Goal: Information Seeking & Learning: Learn about a topic

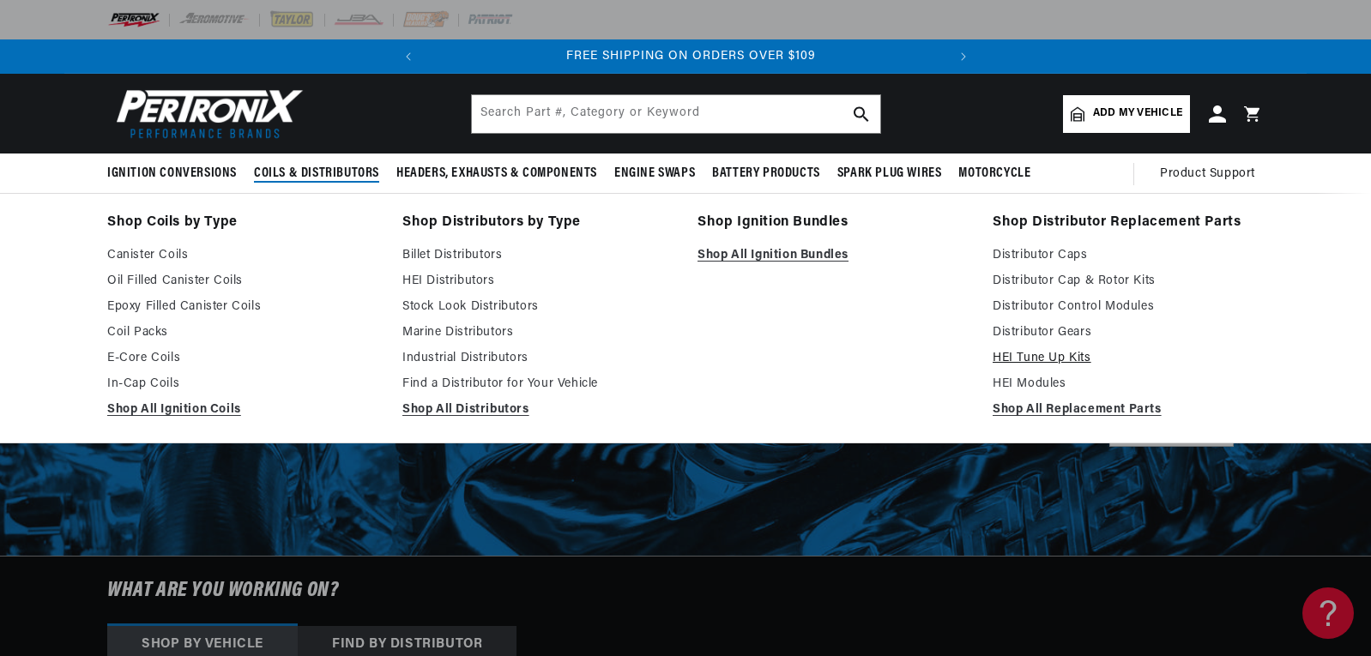
scroll to position [0, 520]
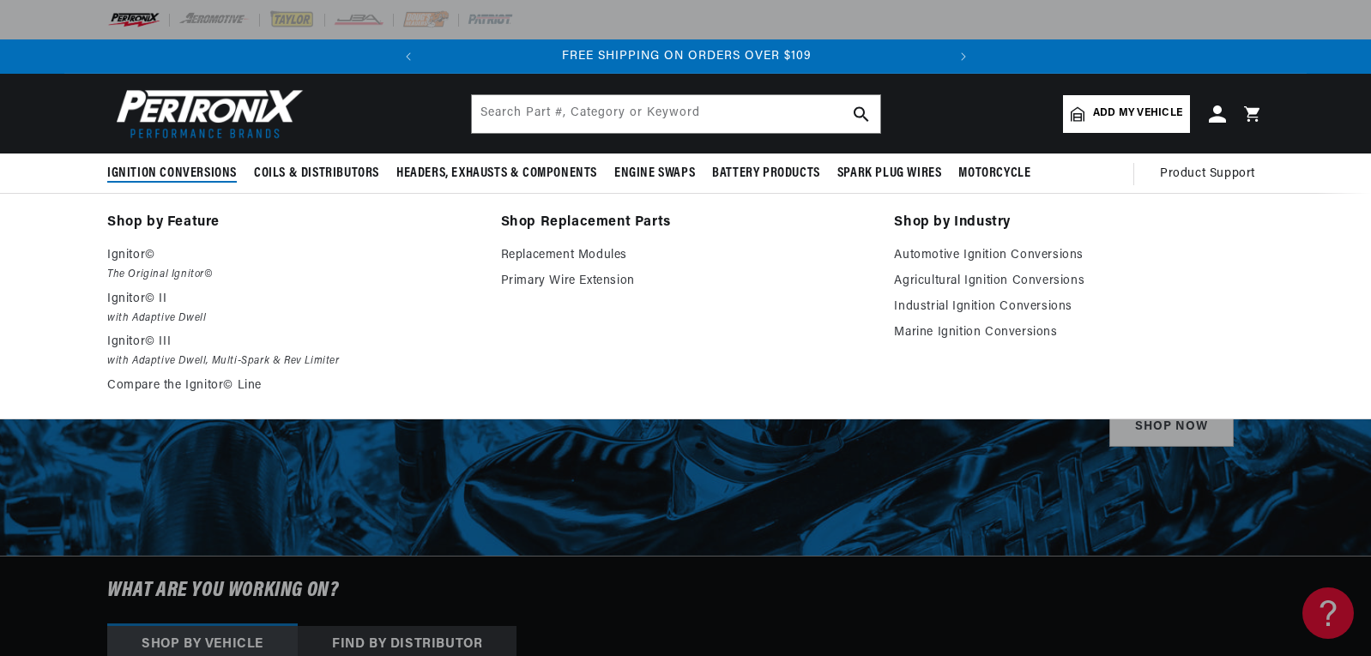
click at [197, 171] on span "Ignition Conversions" at bounding box center [172, 174] width 130 height 18
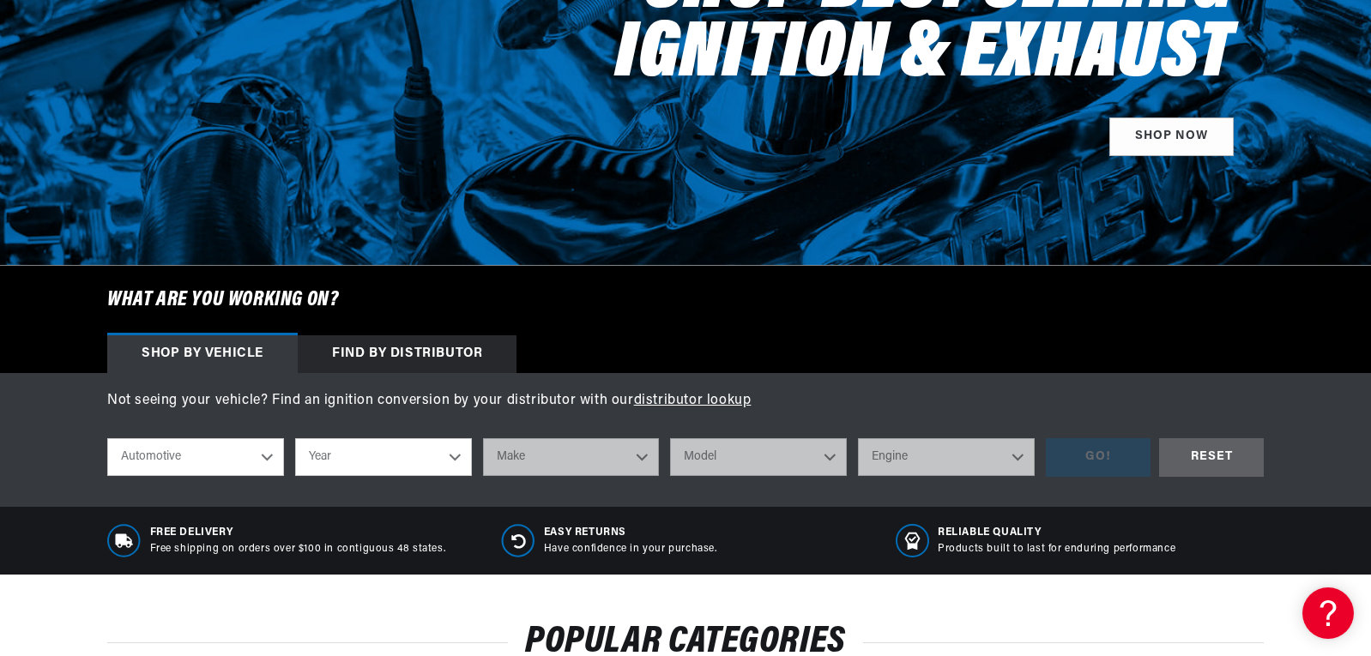
scroll to position [343, 0]
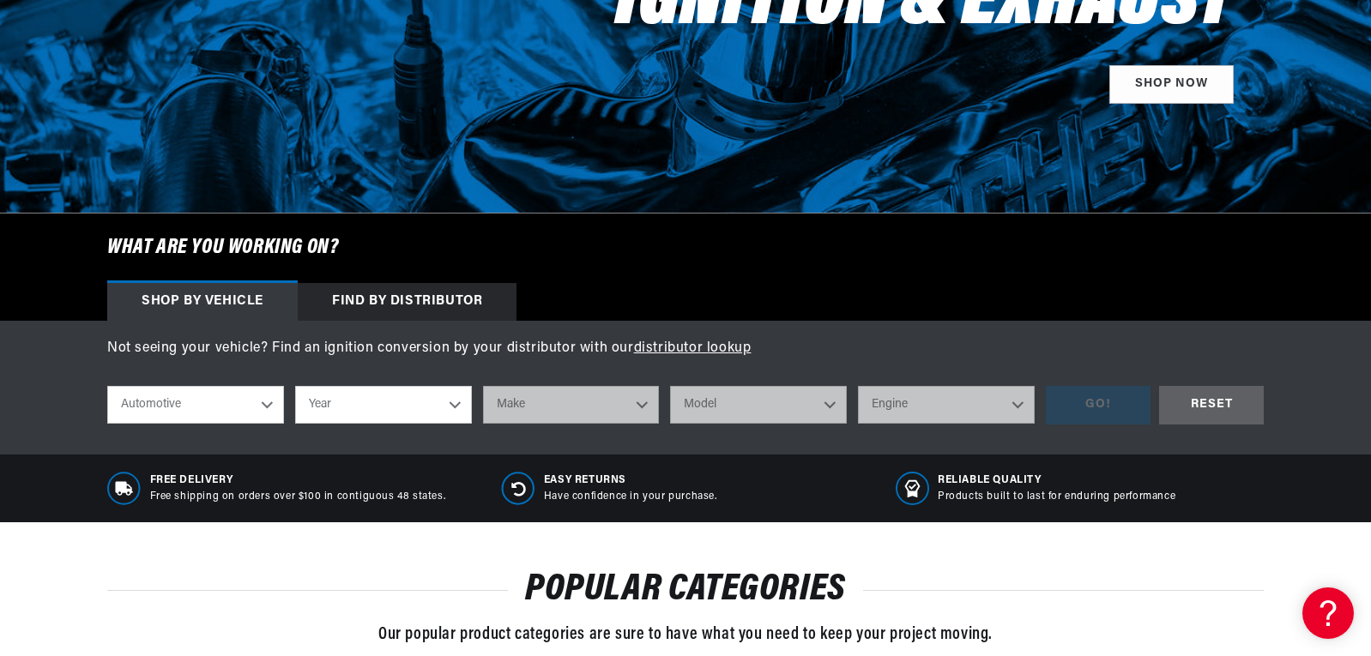
click at [268, 403] on select "Automotive Agricultural Industrial Marine Motorcycle" at bounding box center [195, 405] width 177 height 38
click at [417, 402] on select "Year 2026 2025 2024 2023 2022 2021 2020 2019 2018 2017 2016 2015 2014 2013 2012…" at bounding box center [383, 405] width 177 height 38
select select "1975"
click at [295, 386] on select "Year 2026 2025 2024 2023 2022 2021 2020 2019 2018 2017 2016 2015 2014 2013 2012…" at bounding box center [383, 405] width 177 height 38
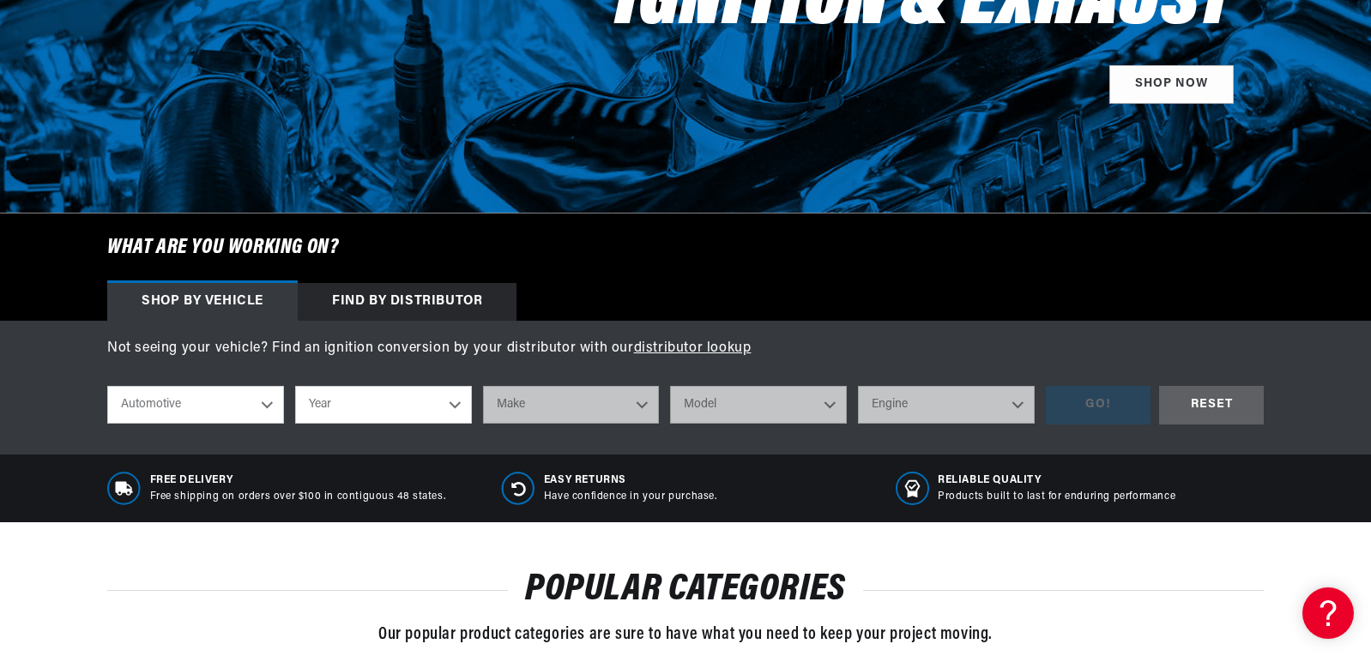
select select "1975"
click at [631, 414] on select "Make Alfa Romeo American Motors Audi Austin BMW Buick Cadillac Checker Chevrole…" at bounding box center [571, 405] width 177 height 38
select select "Ford"
click at [483, 386] on select "Make Alfa Romeo American Motors Audi Austin BMW Buick Cadillac Checker Chevrole…" at bounding box center [571, 405] width 177 height 38
select select "Ford"
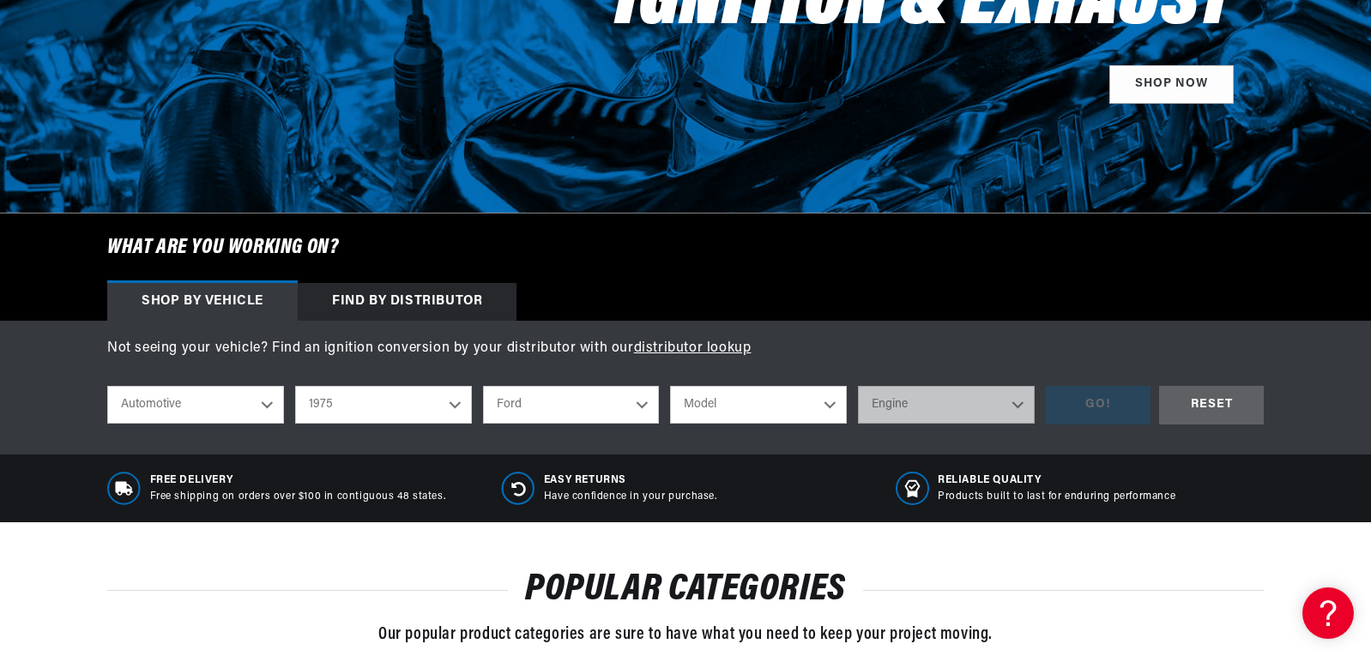
click at [793, 400] on select "Model B-100 Bronco Custom 500 E-100 Econoline E-100 Econoline Club Wagon E-150 …" at bounding box center [758, 405] width 177 height 38
select select "F-100"
click at [670, 386] on select "Model B-100 Bronco Custom 500 E-100 Econoline E-100 Econoline Club Wagon E-150 …" at bounding box center [758, 405] width 177 height 38
select select "F-100"
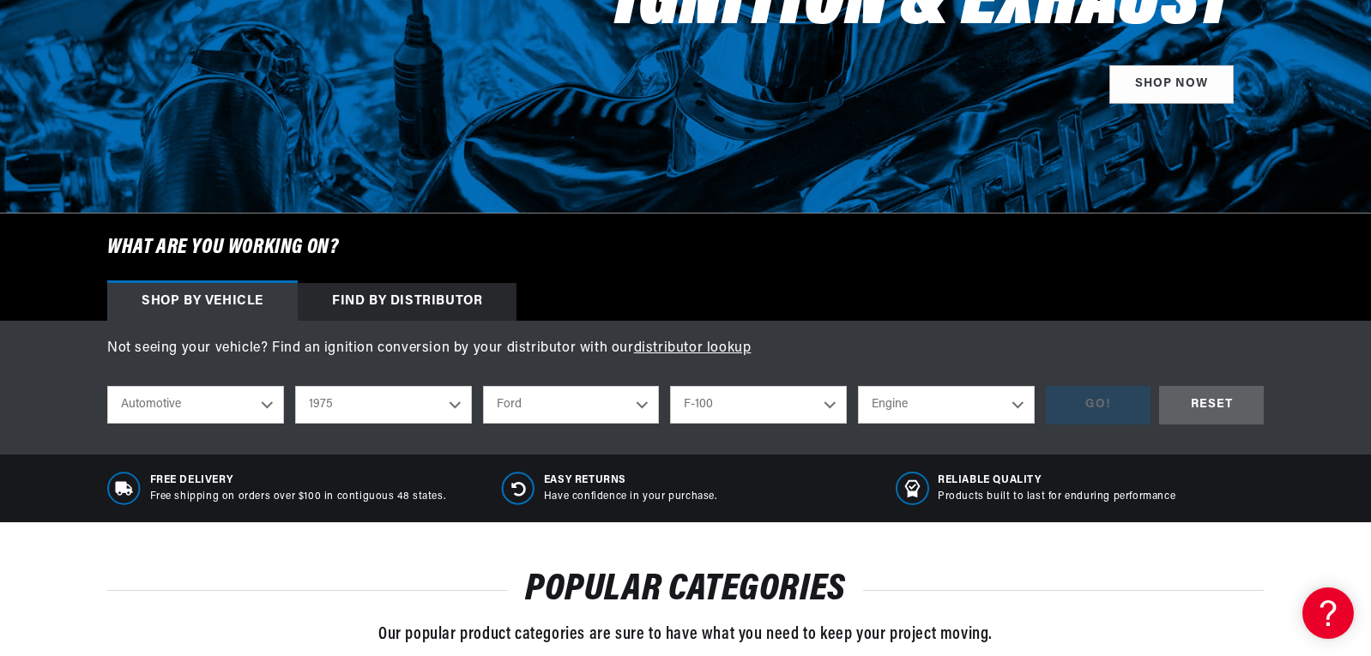
click at [928, 399] on select "Engine 302cid / 5.0L 360cid / 5.9L 390cid / 6.4L" at bounding box center [946, 405] width 177 height 38
click at [349, 408] on select "2026 2025 2024 2023 2022 2021 2020 2019 2018 2017 2016 2015 2014 2013 2012 2011…" at bounding box center [383, 405] width 177 height 38
click at [295, 386] on select "2026 2025 2024 2023 2022 2021 2020 2019 2018 2017 2016 2015 2014 2013 2012 2011…" at bounding box center [383, 405] width 177 height 38
select select "1974"
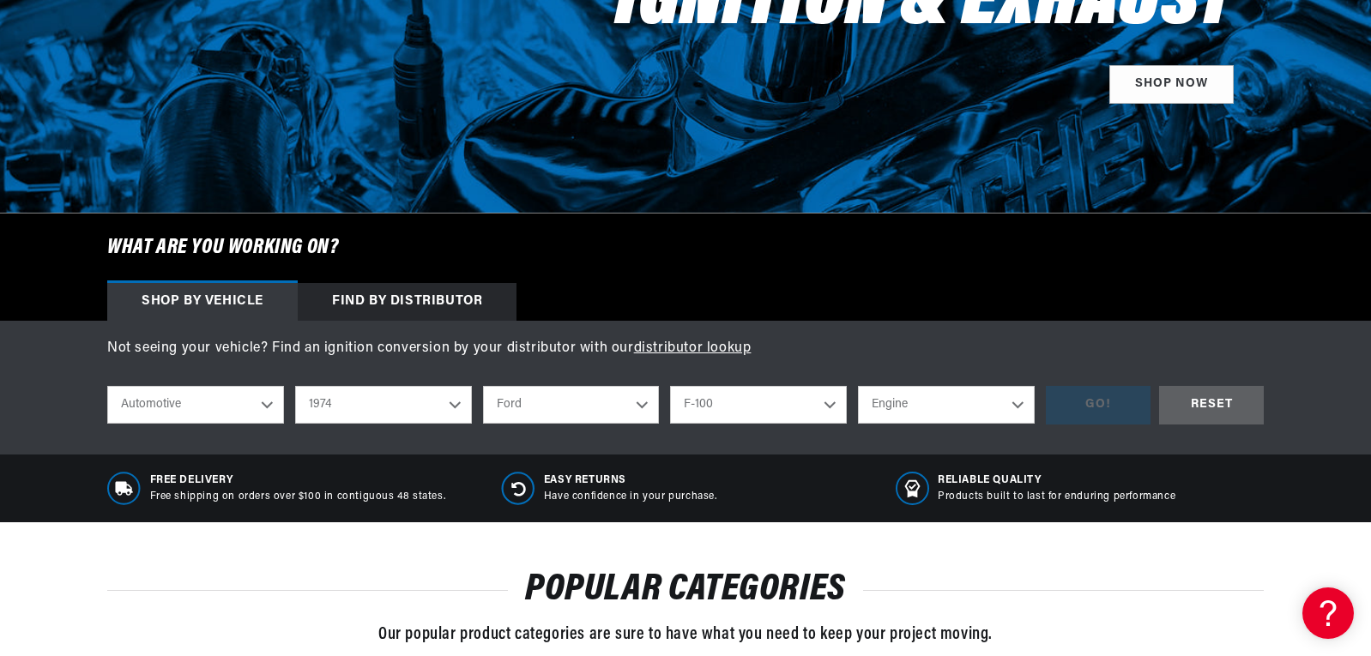
click at [909, 404] on select "Engine 302cid / 5.0L 360cid / 5.9L 390cid / 6.4L 460cid / 7.5L" at bounding box center [946, 405] width 177 height 38
click at [843, 407] on select "Bronco Country Sedan Country Squire Custom 500 E-100 Econoline E-200 Econoline …" at bounding box center [758, 405] width 177 height 38
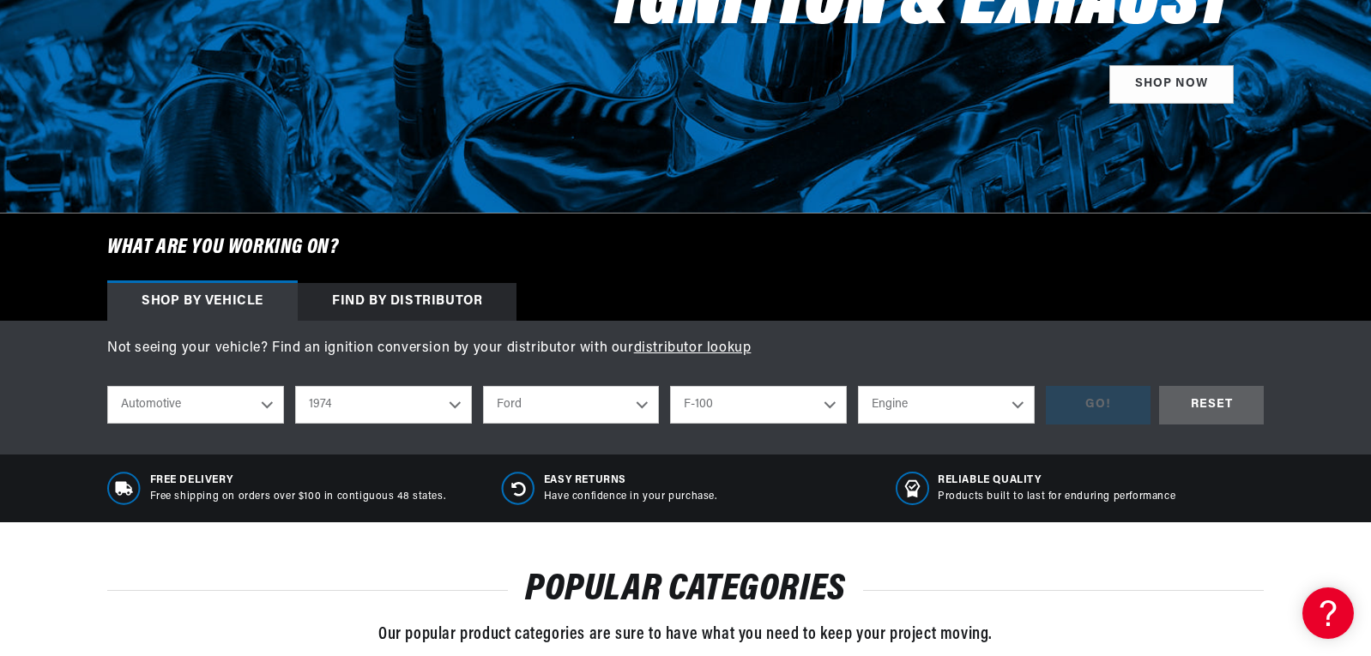
click at [917, 401] on select "Engine 302cid / 5.0L 360cid / 5.9L 390cid / 6.4L 460cid / 7.5L" at bounding box center [946, 405] width 177 height 38
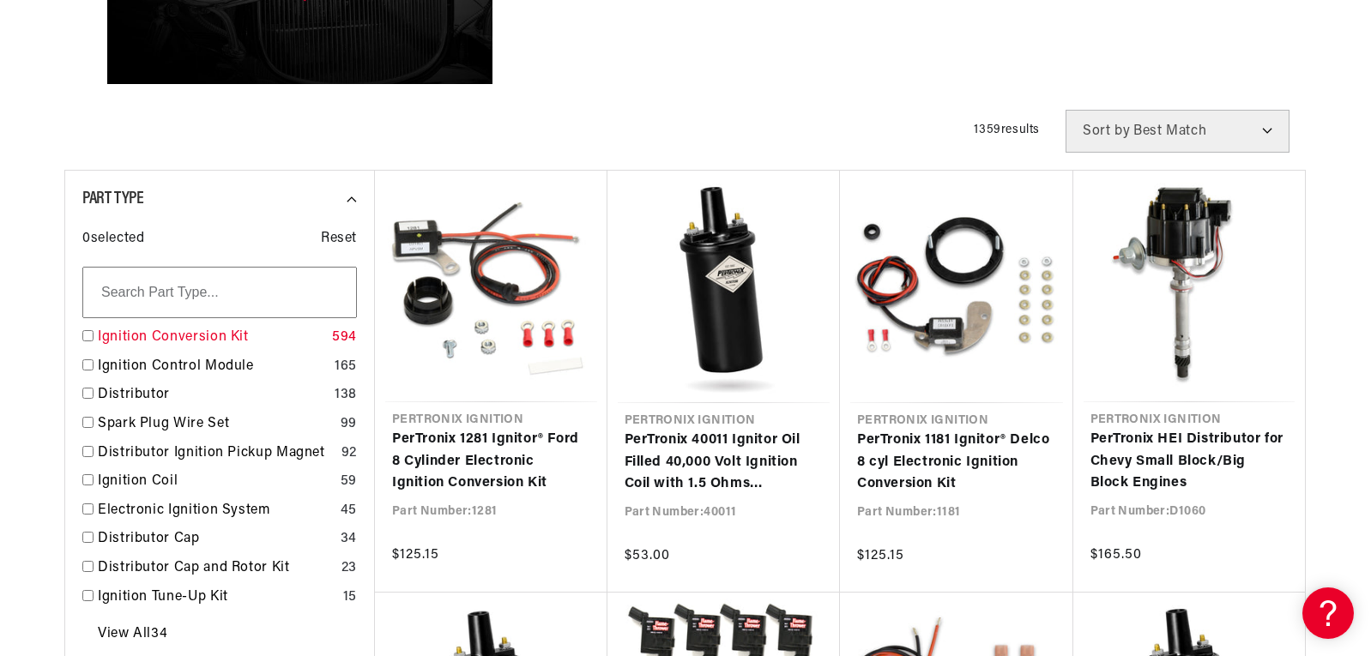
scroll to position [0, 520]
click at [151, 333] on link "Ignition Conversion Kit" at bounding box center [211, 338] width 227 height 22
checkbox input "true"
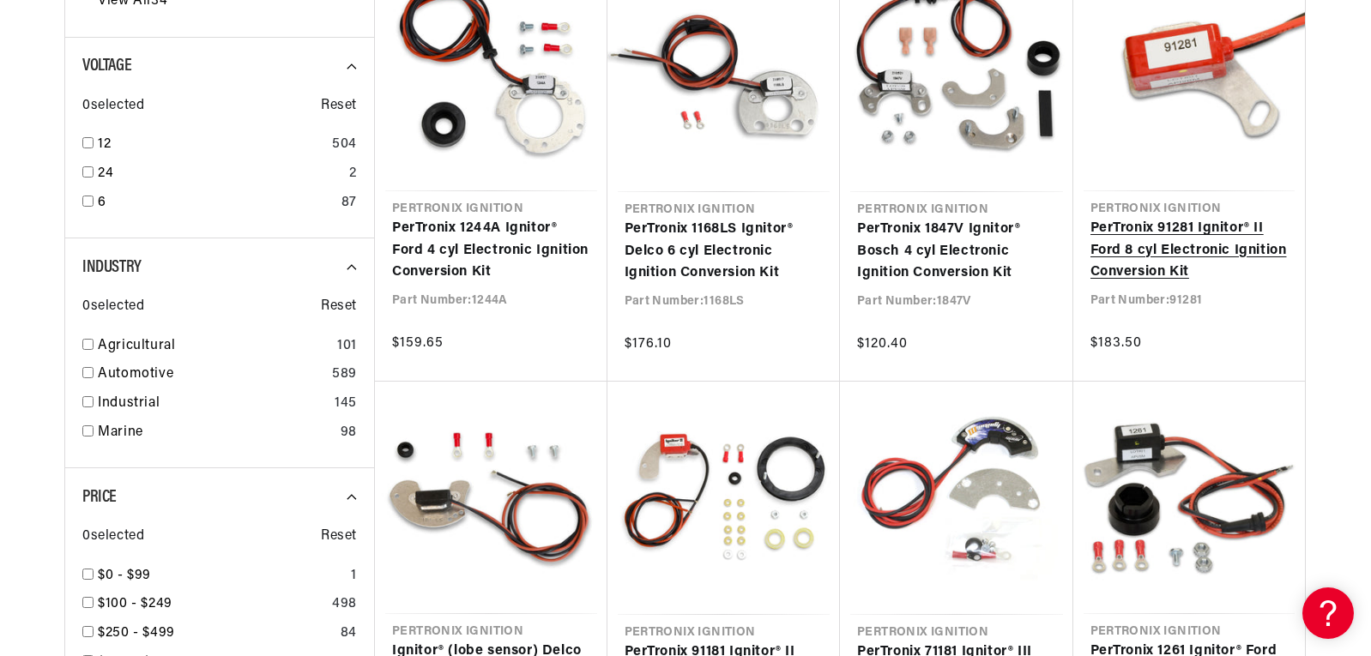
scroll to position [1201, 0]
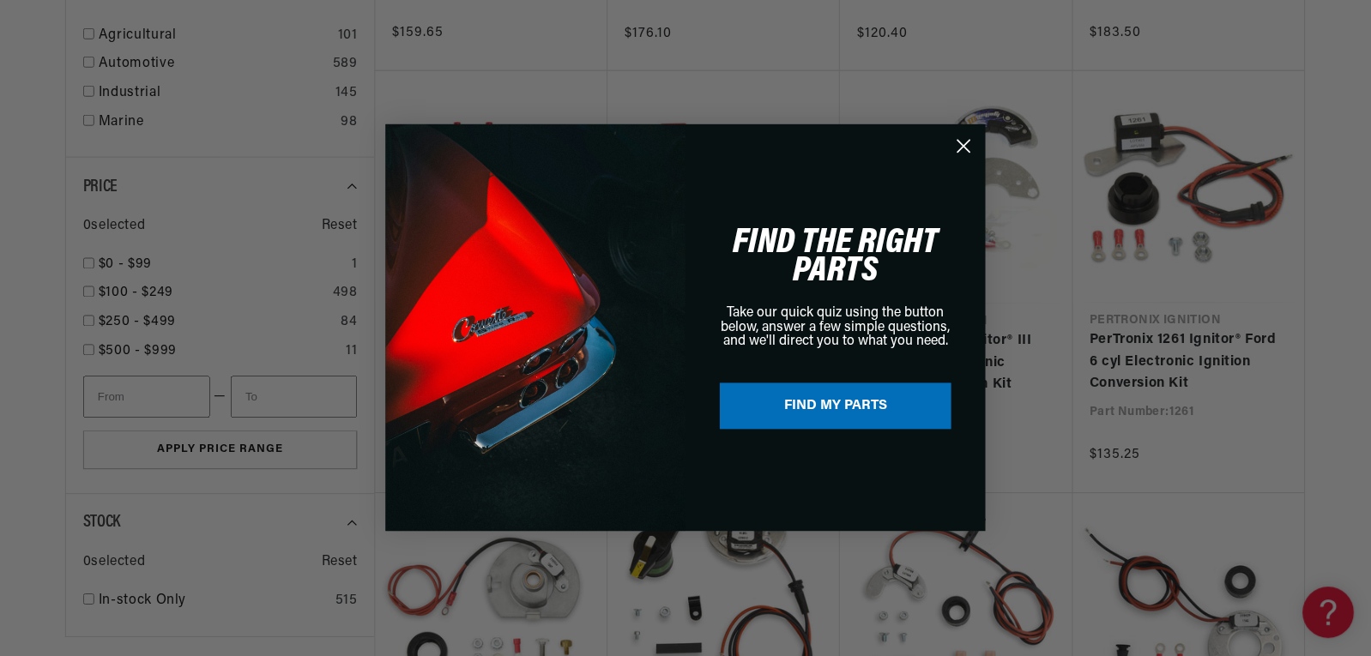
scroll to position [0, 520]
click at [952, 145] on circle "Close dialog" at bounding box center [965, 146] width 28 height 28
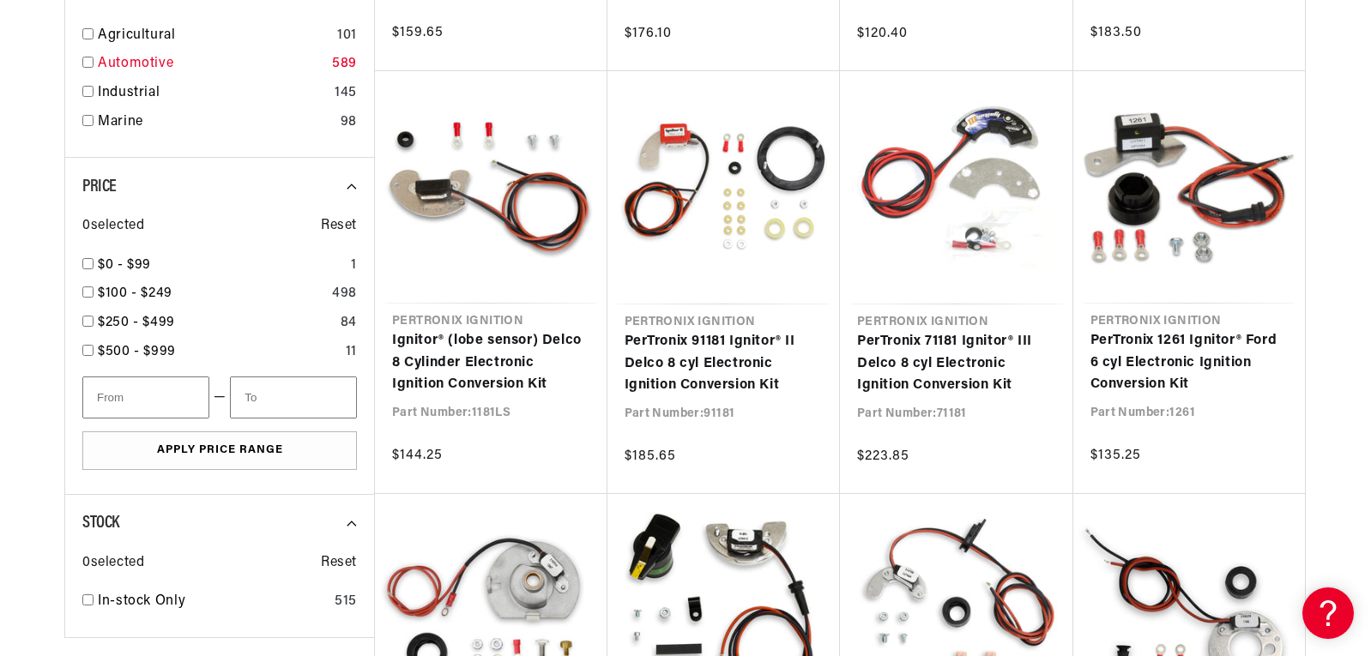
click at [124, 65] on link "Automotive" at bounding box center [211, 64] width 227 height 22
checkbox input "true"
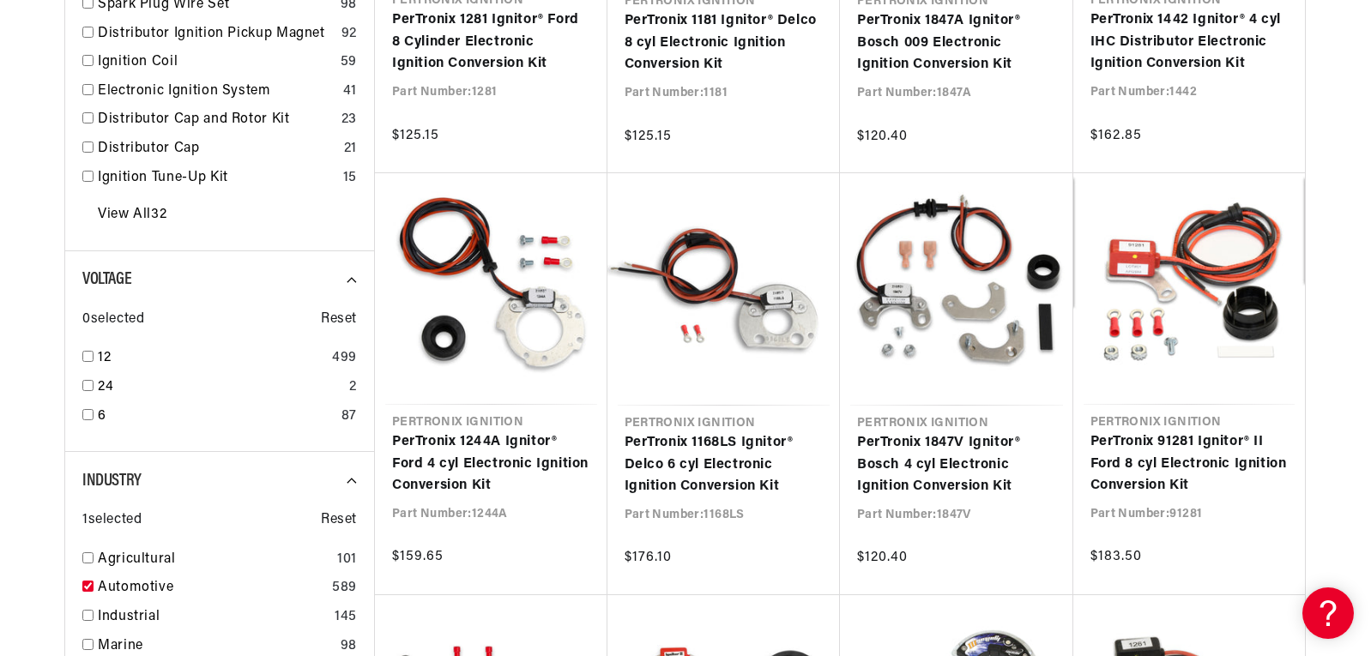
scroll to position [944, 0]
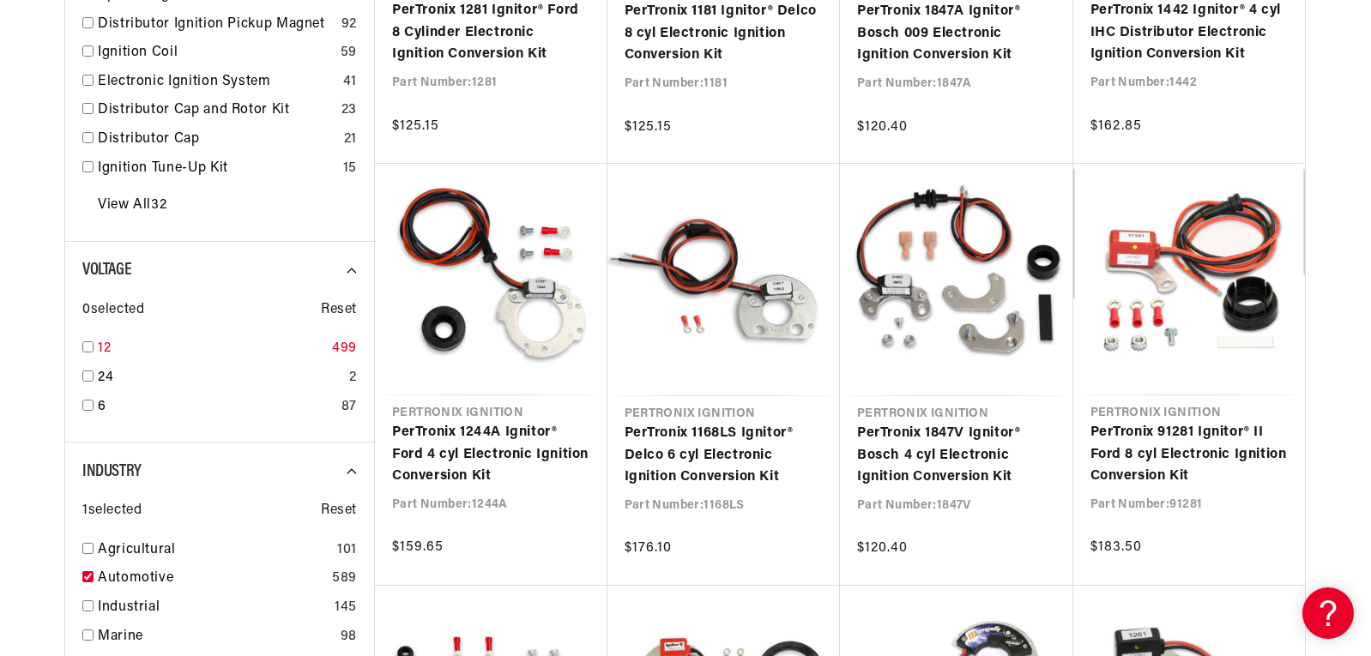
click at [90, 343] on input "checkbox" at bounding box center [87, 347] width 11 height 11
checkbox input "true"
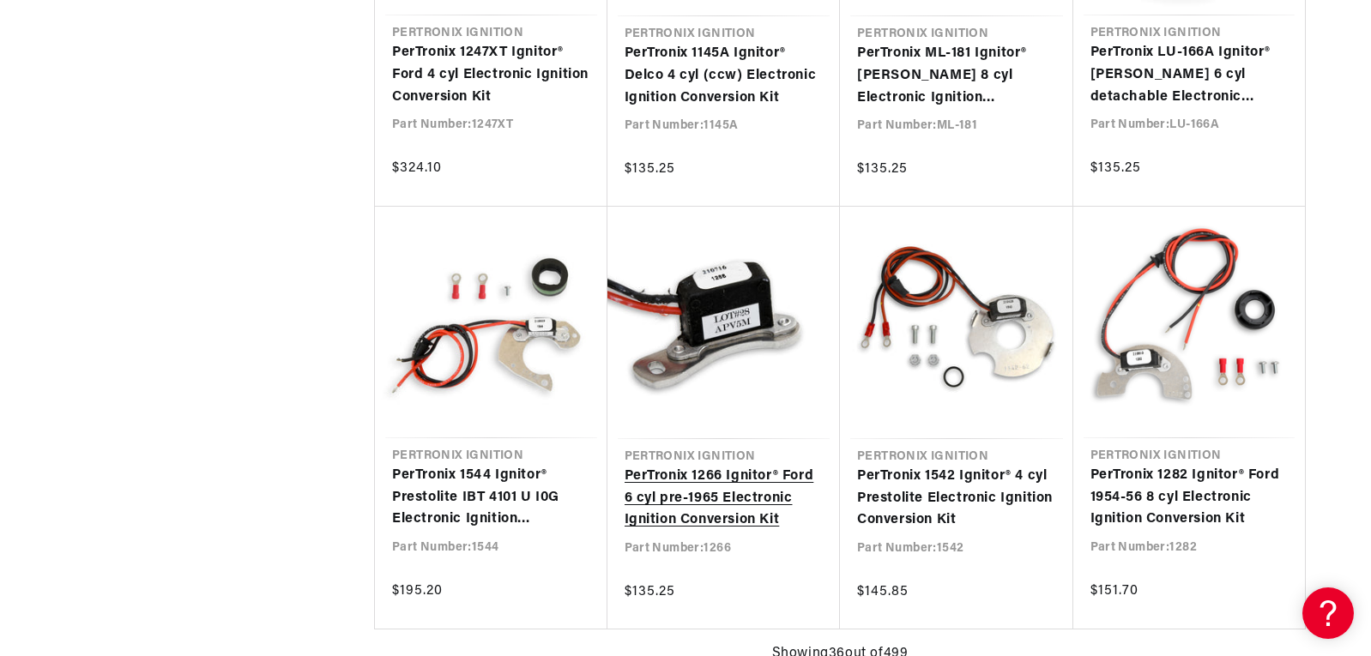
click at [705, 496] on link "PerTronix 1266 Ignitor® Ford 6 cyl pre-1965 Electronic Ignition Conversion Kit" at bounding box center [724, 499] width 199 height 66
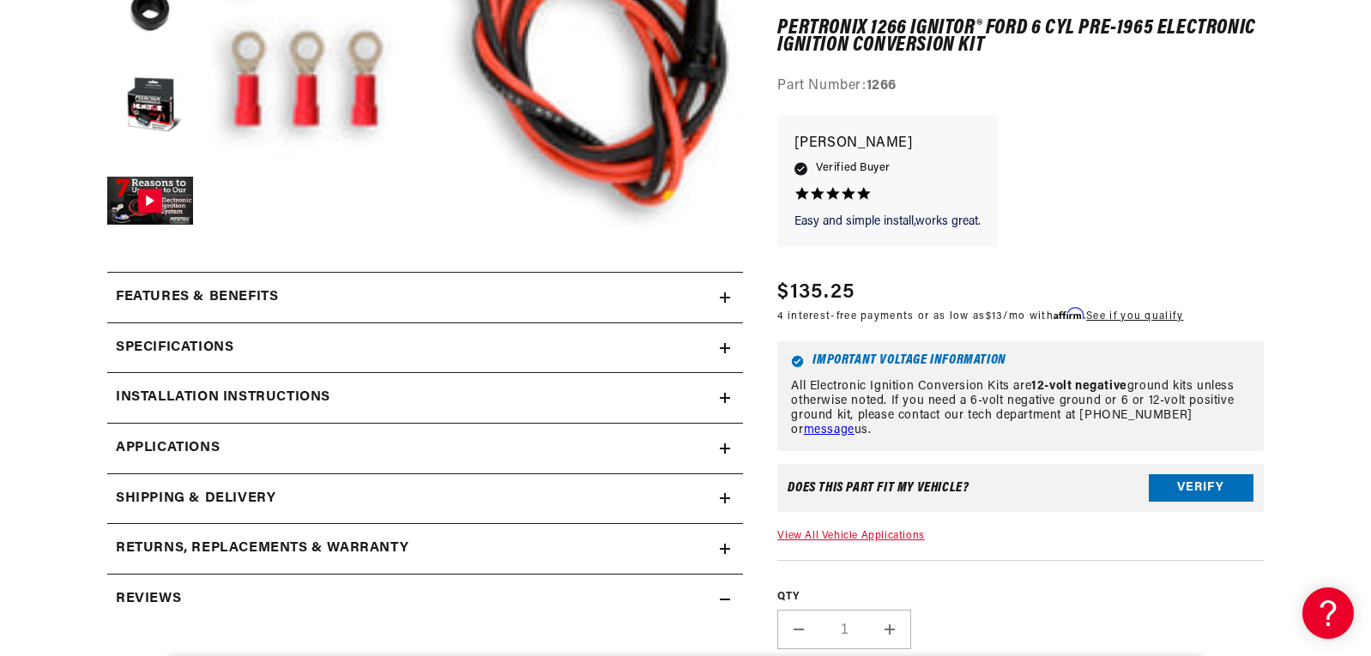
scroll to position [601, 0]
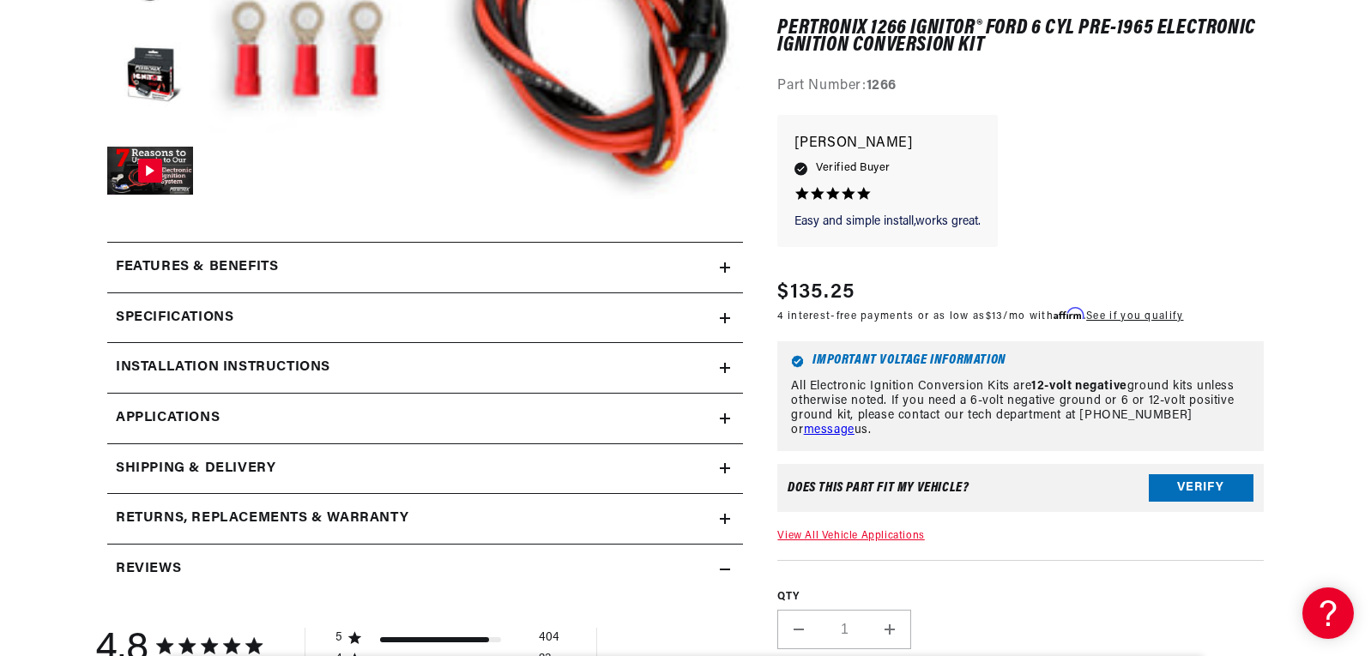
click at [422, 317] on div "Specifications" at bounding box center [413, 318] width 613 height 22
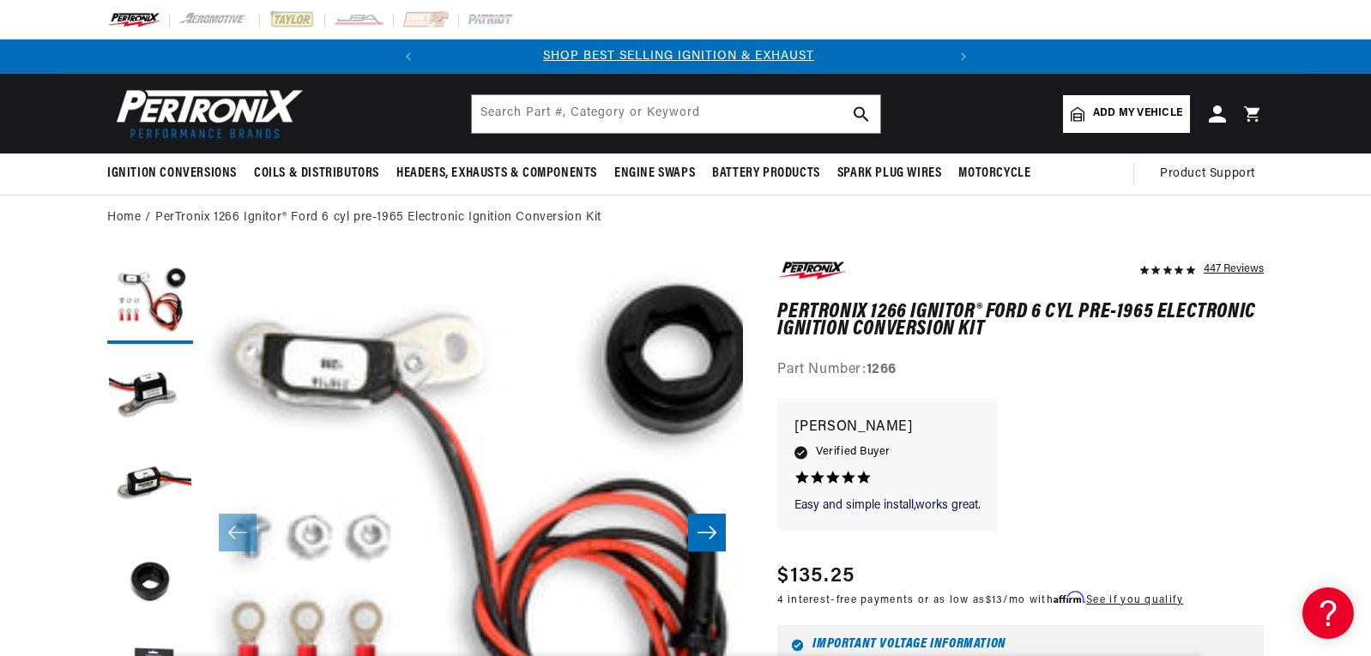
scroll to position [0, 0]
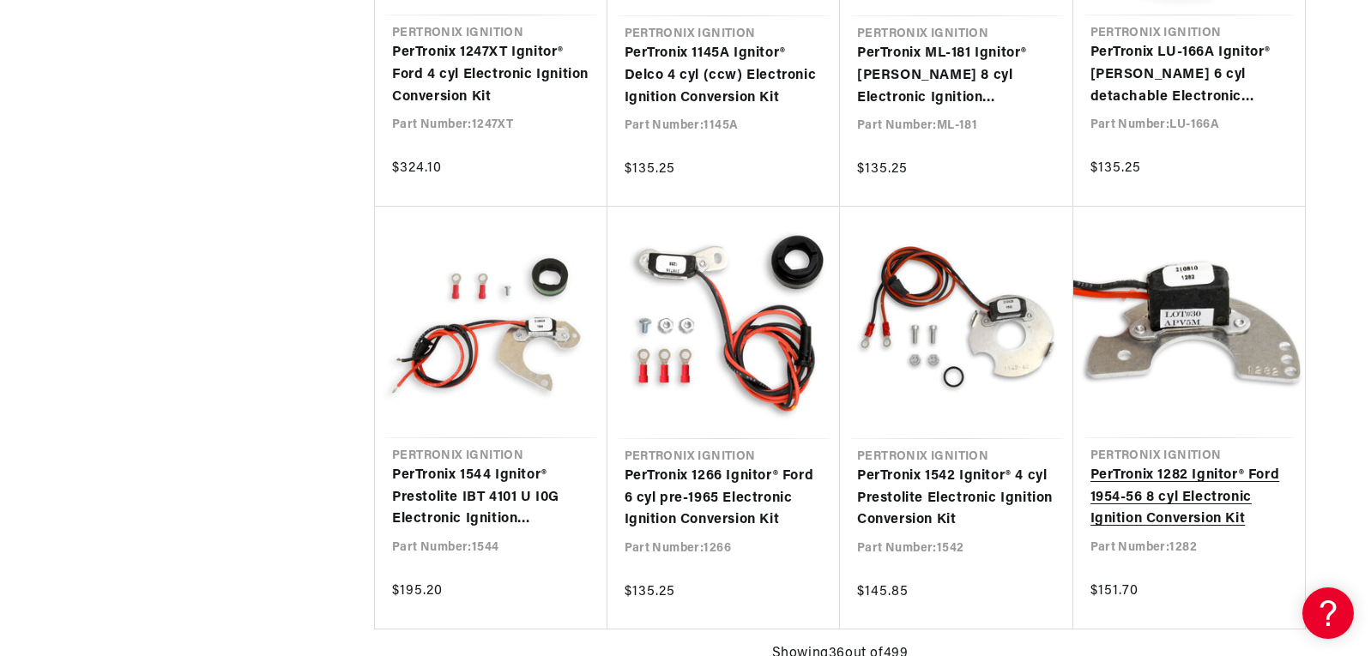
scroll to position [0, 520]
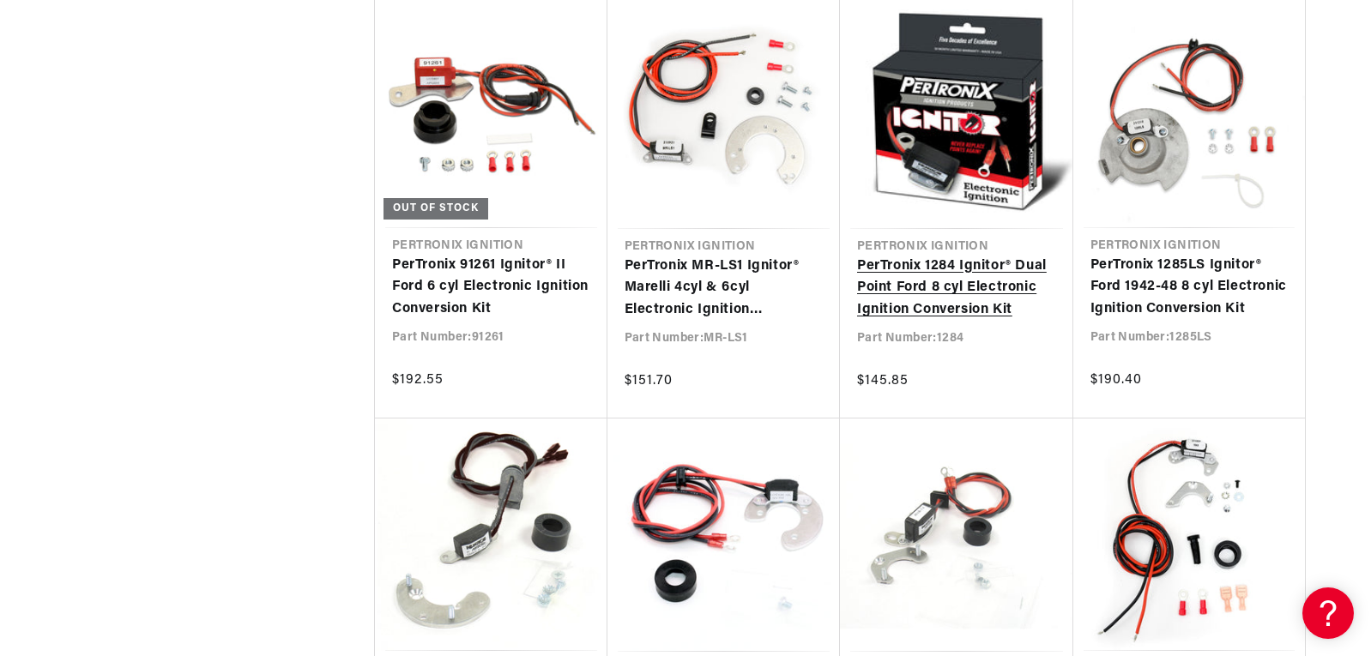
scroll to position [6350, 0]
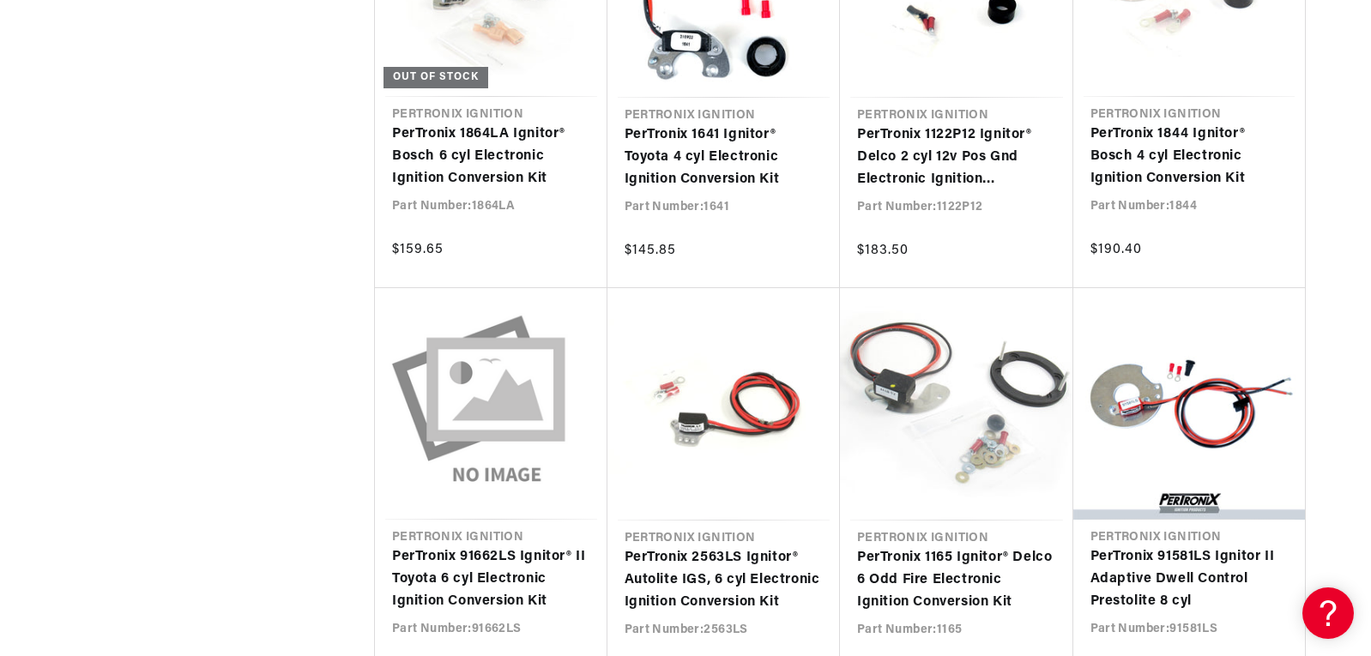
scroll to position [7637, 0]
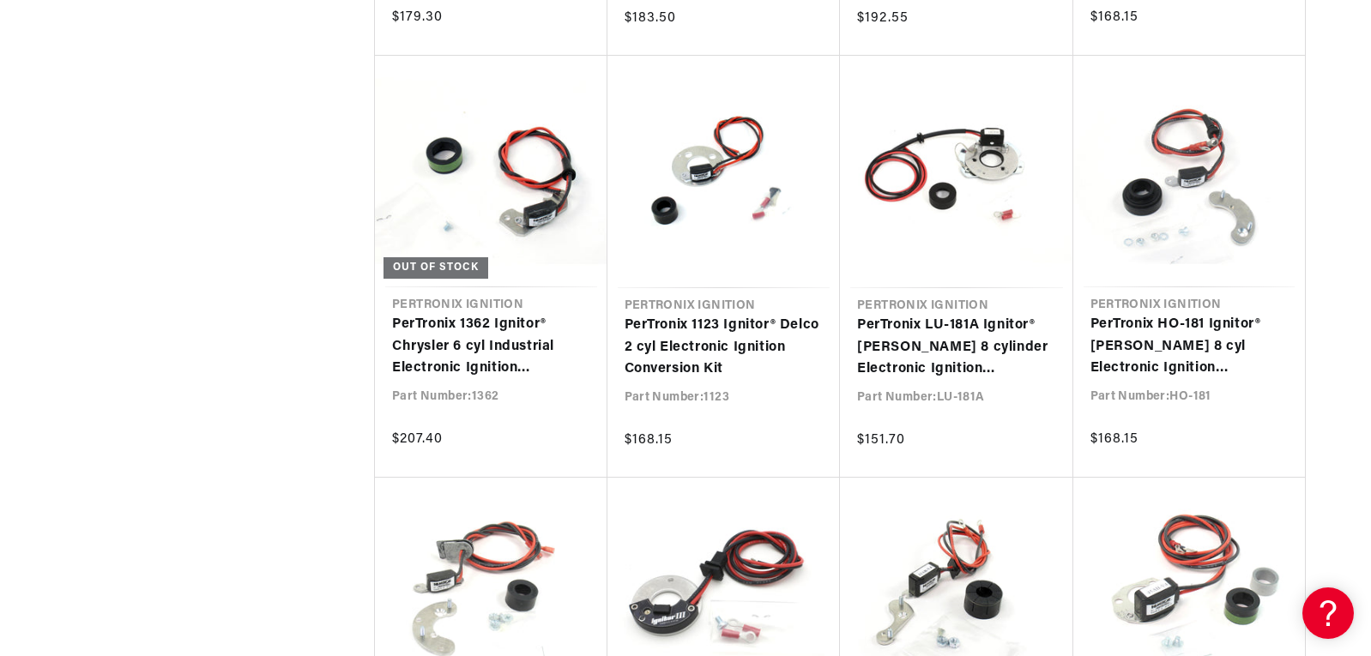
scroll to position [8667, 0]
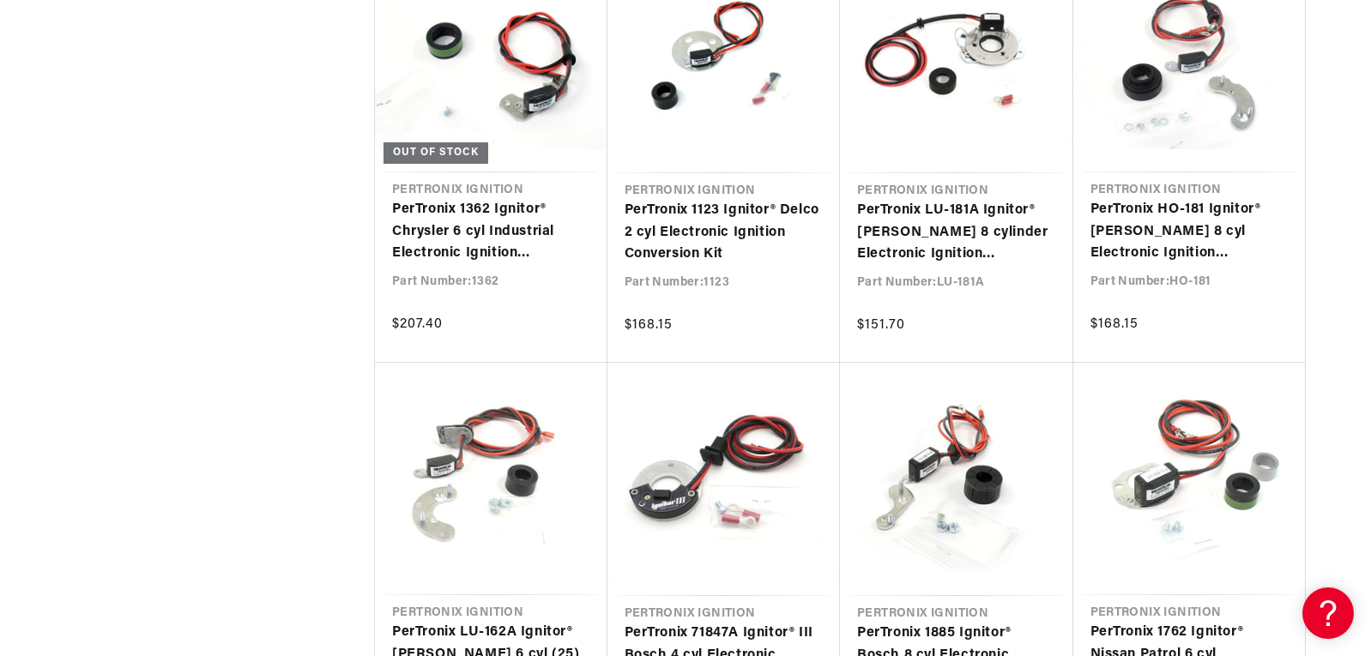
scroll to position [9010, 0]
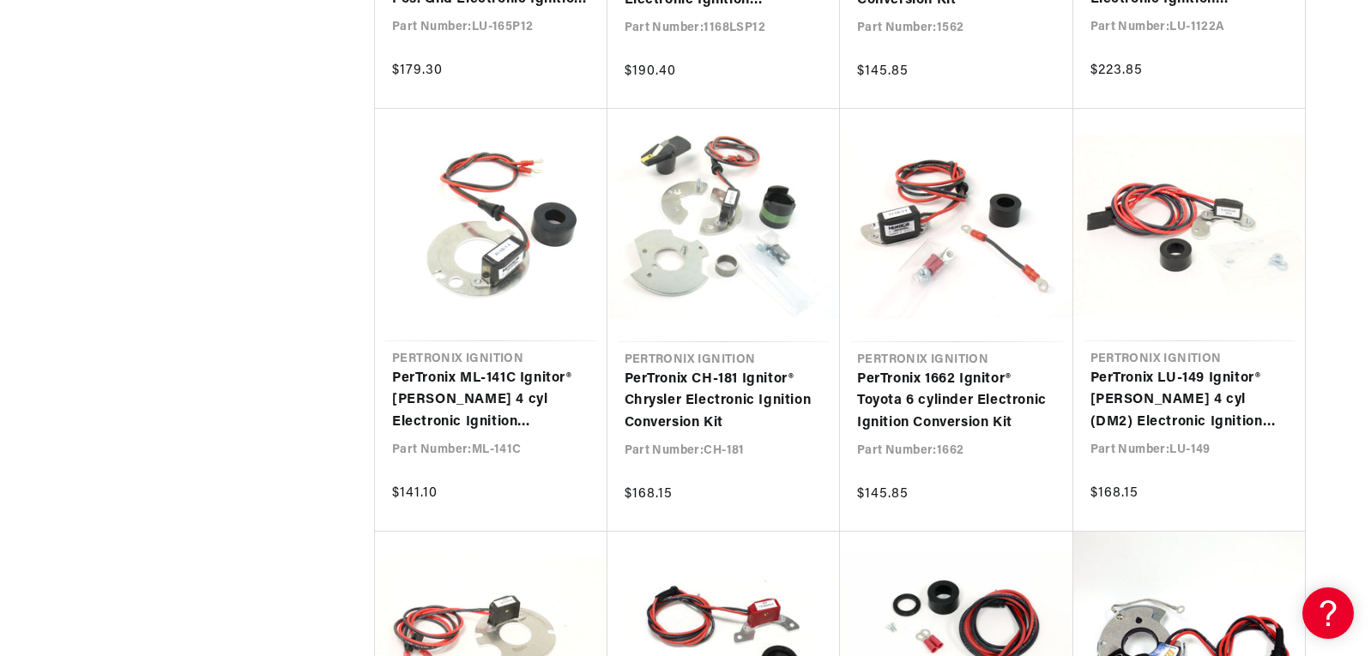
scroll to position [0, 48]
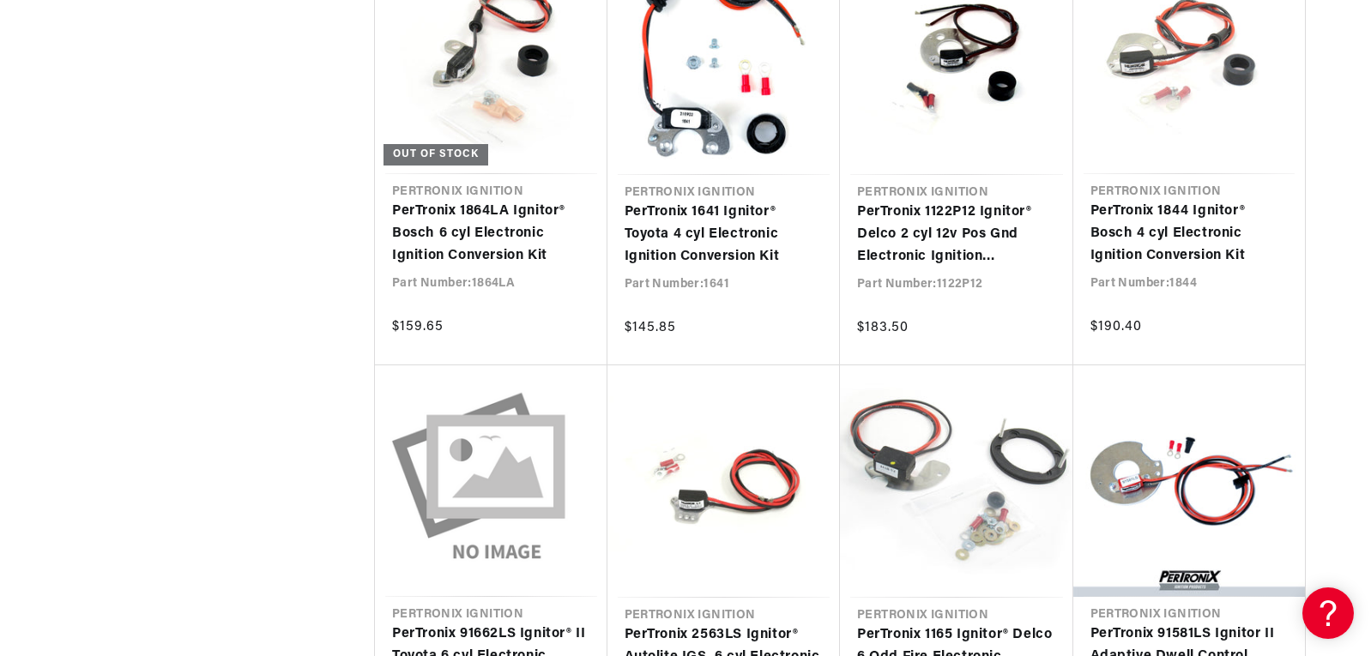
scroll to position [7809, 0]
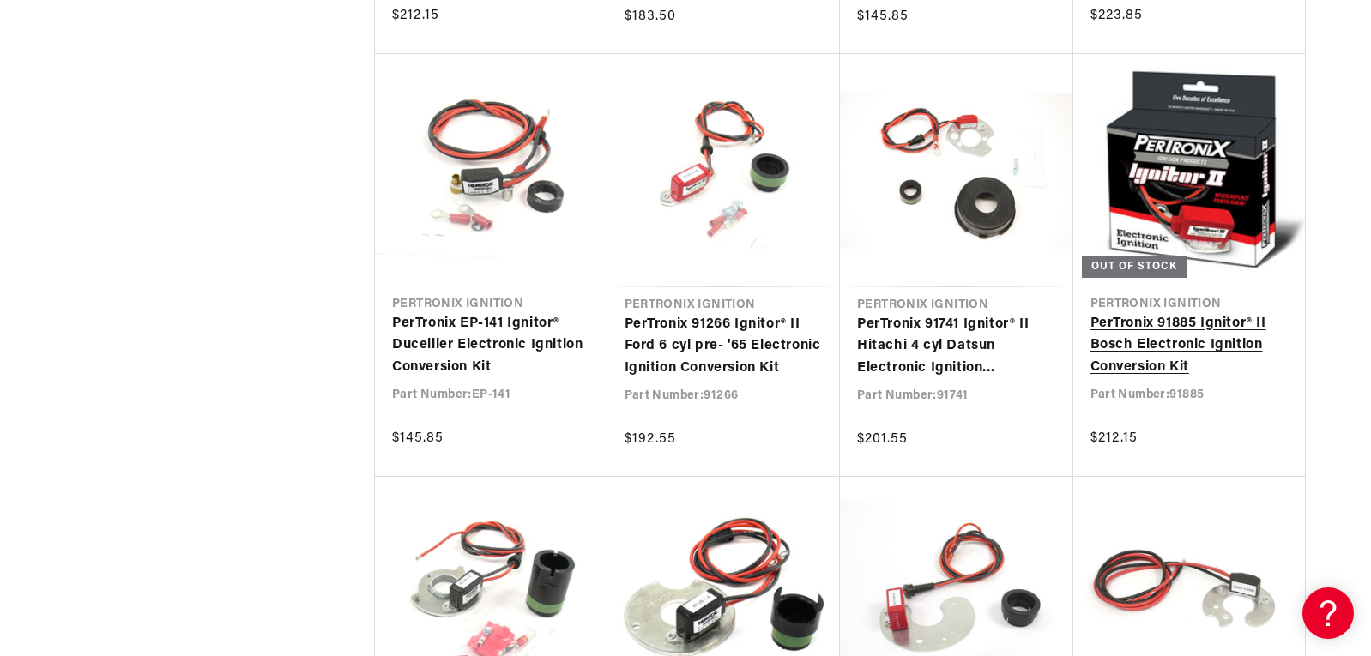
scroll to position [0, 48]
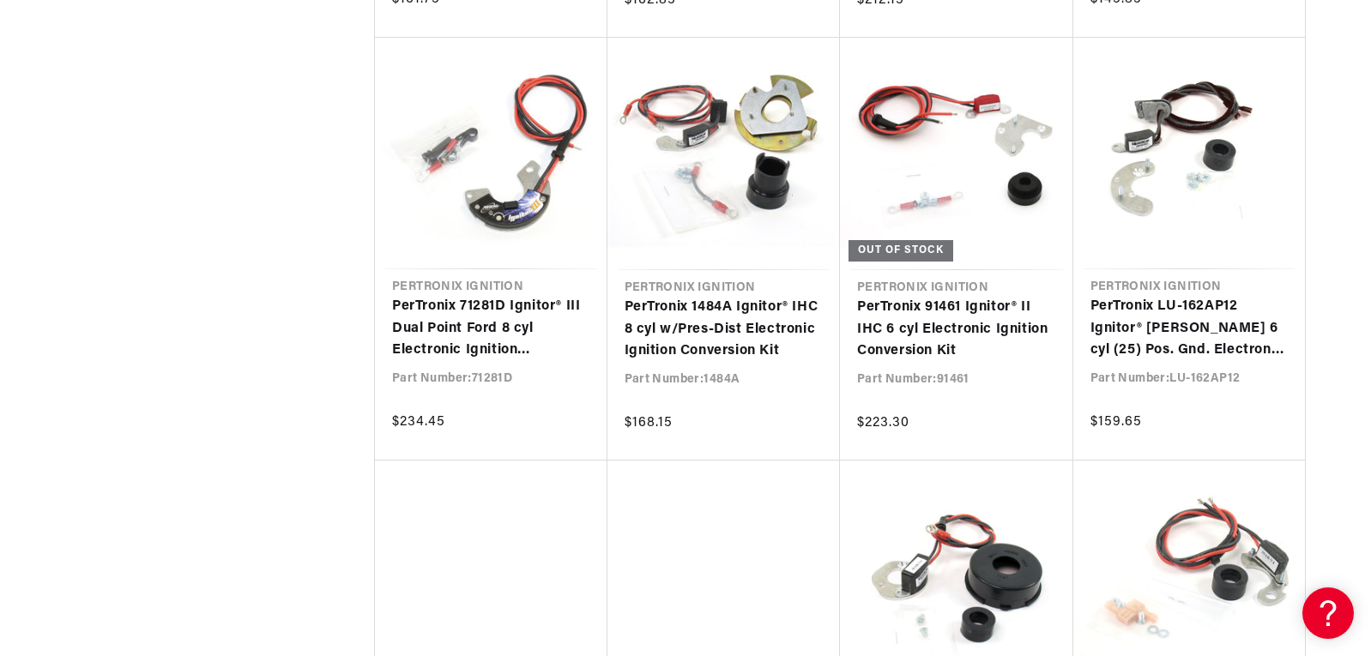
scroll to position [16390, 0]
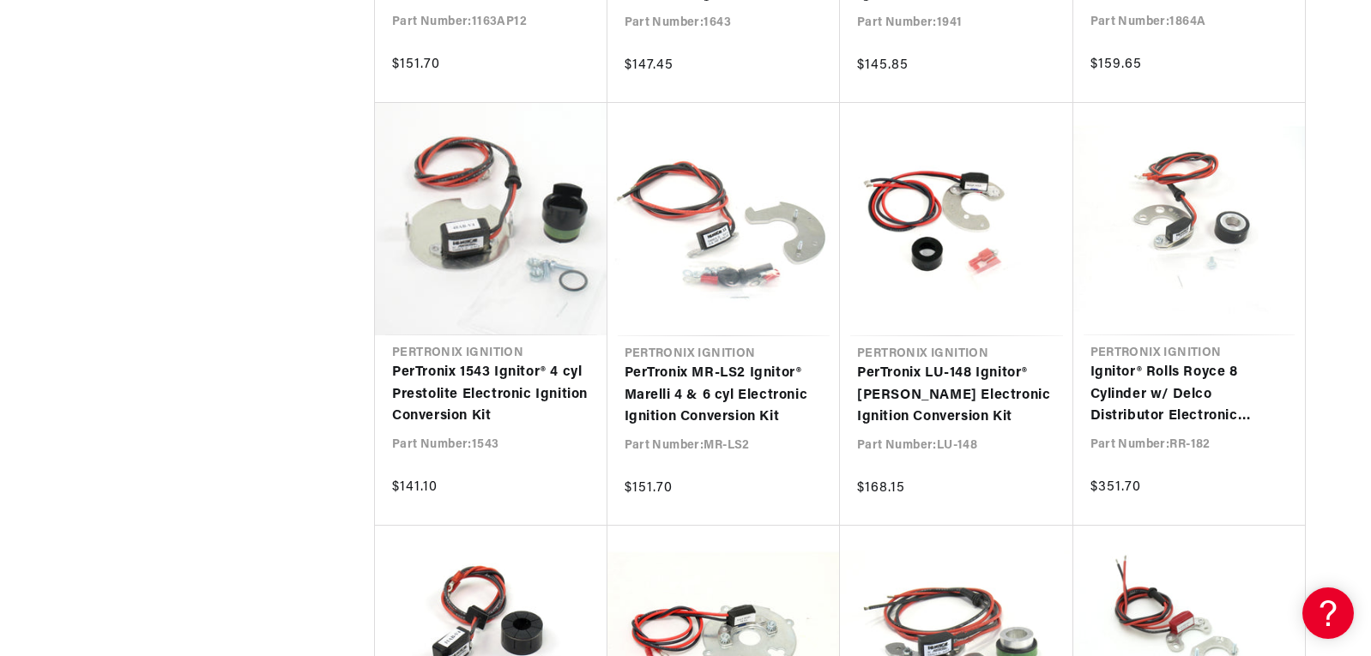
scroll to position [17505, 0]
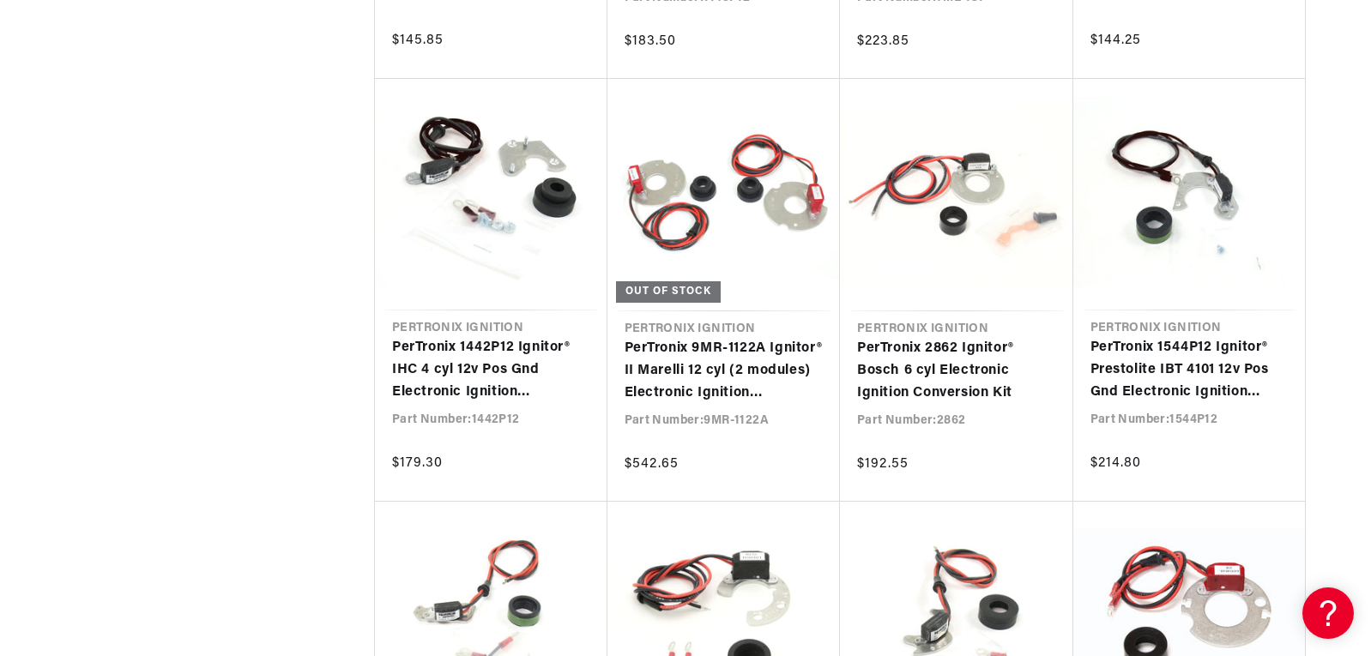
scroll to position [0, 48]
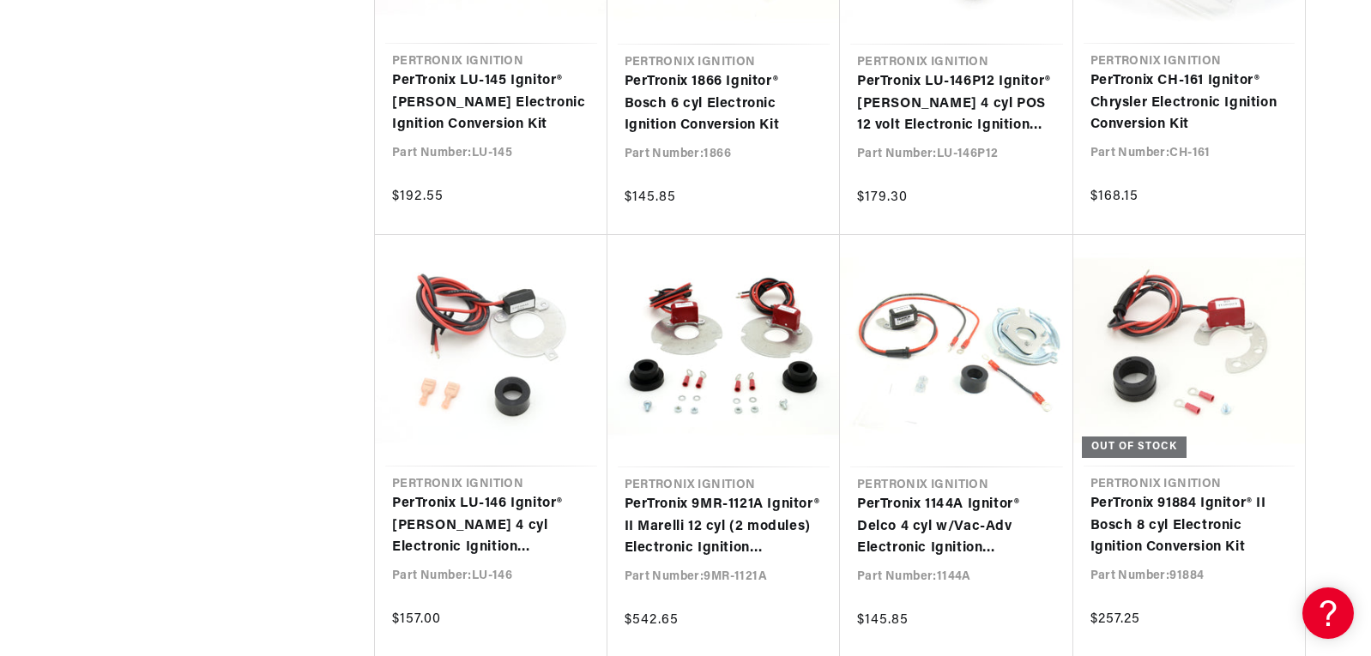
scroll to position [27545, 0]
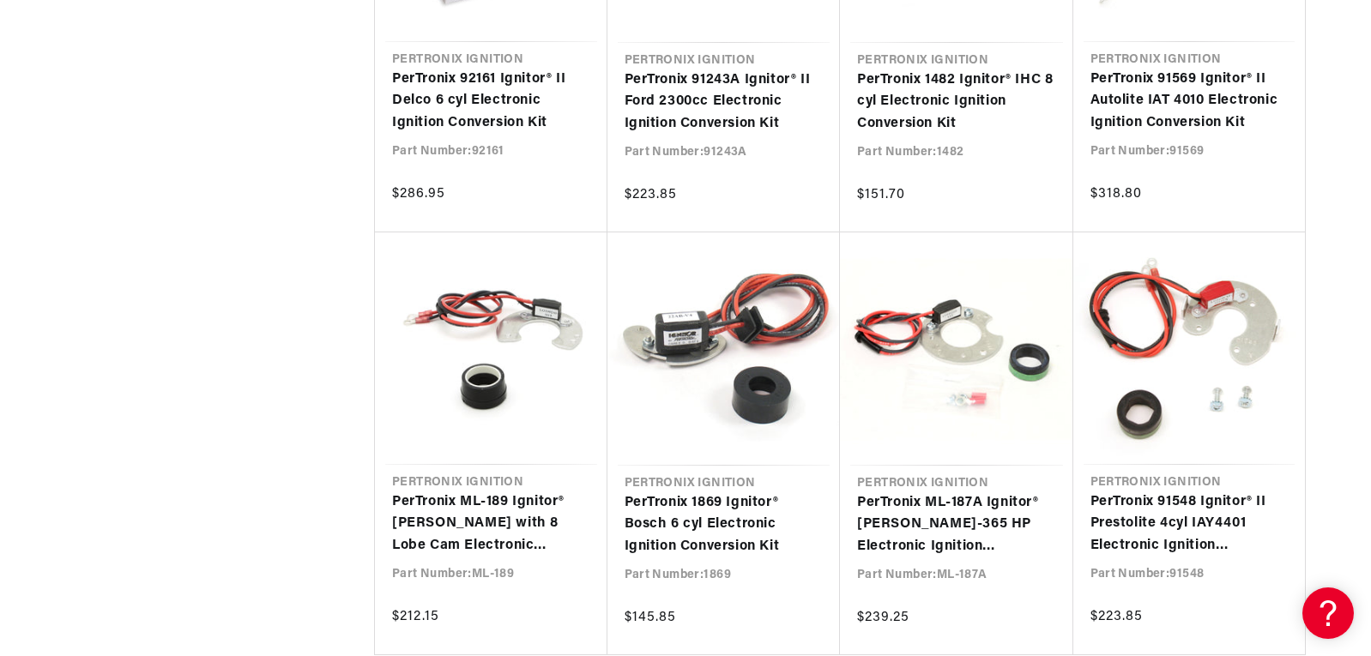
scroll to position [29261, 0]
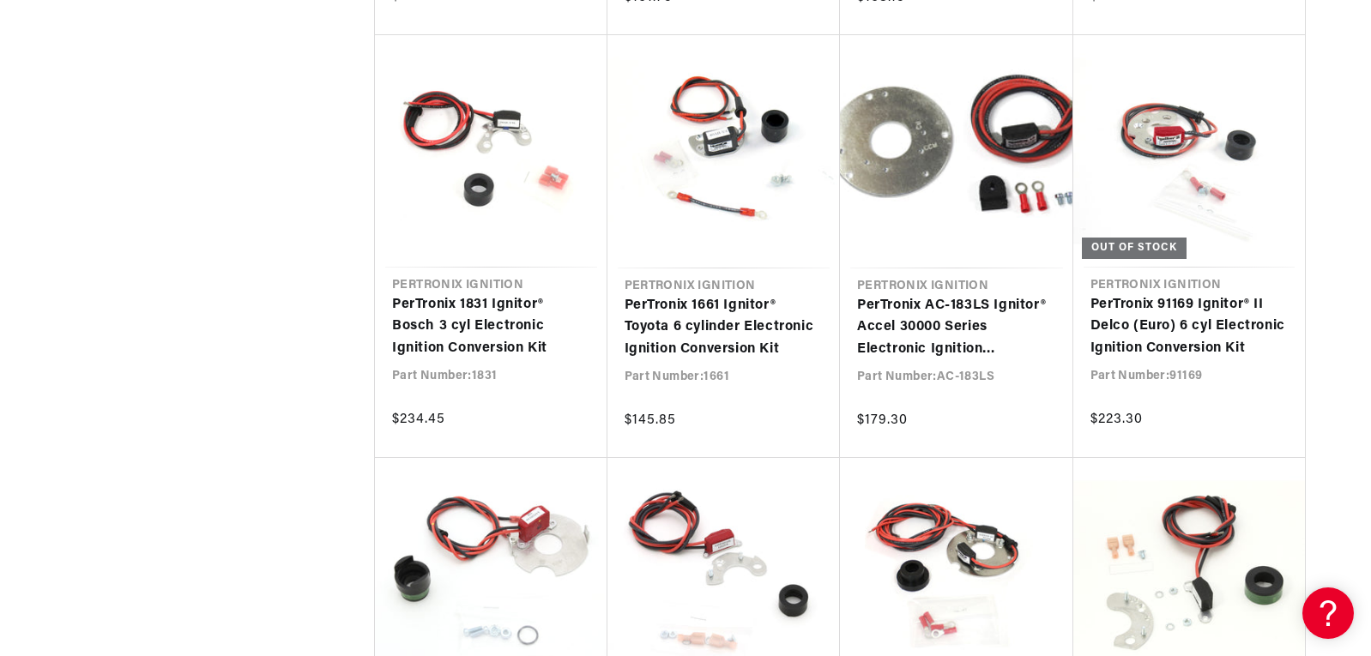
scroll to position [30291, 0]
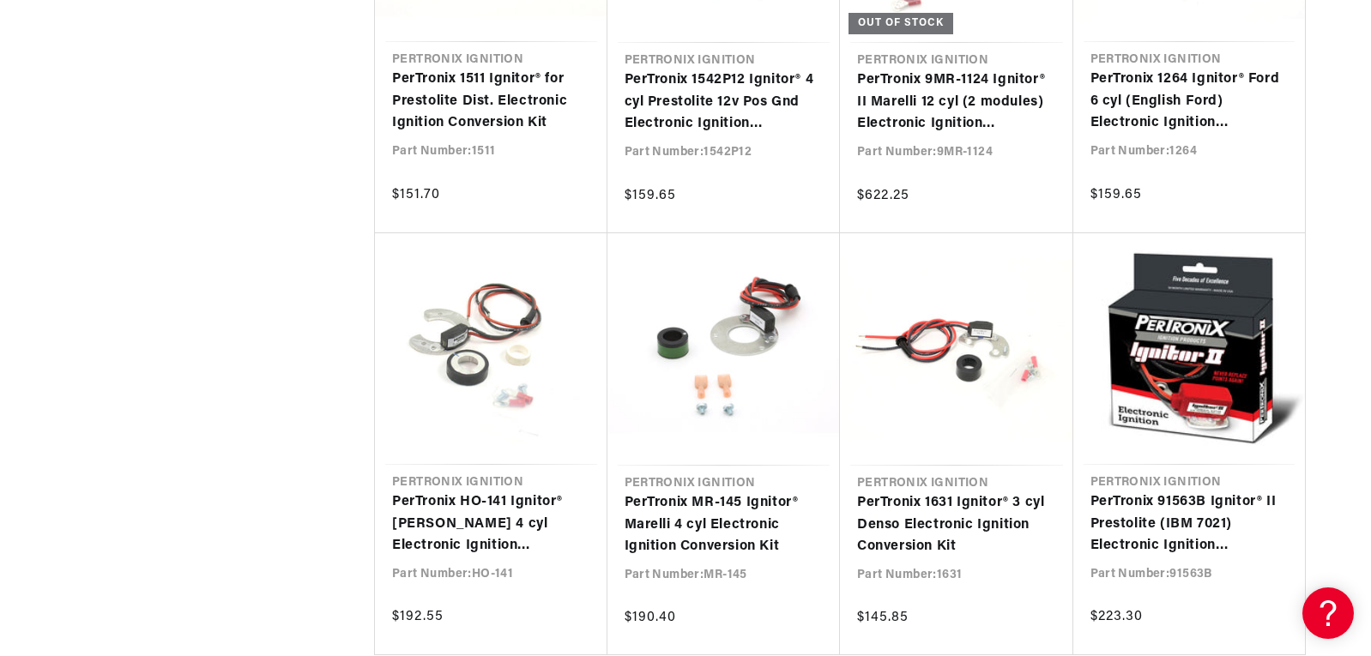
scroll to position [0, 520]
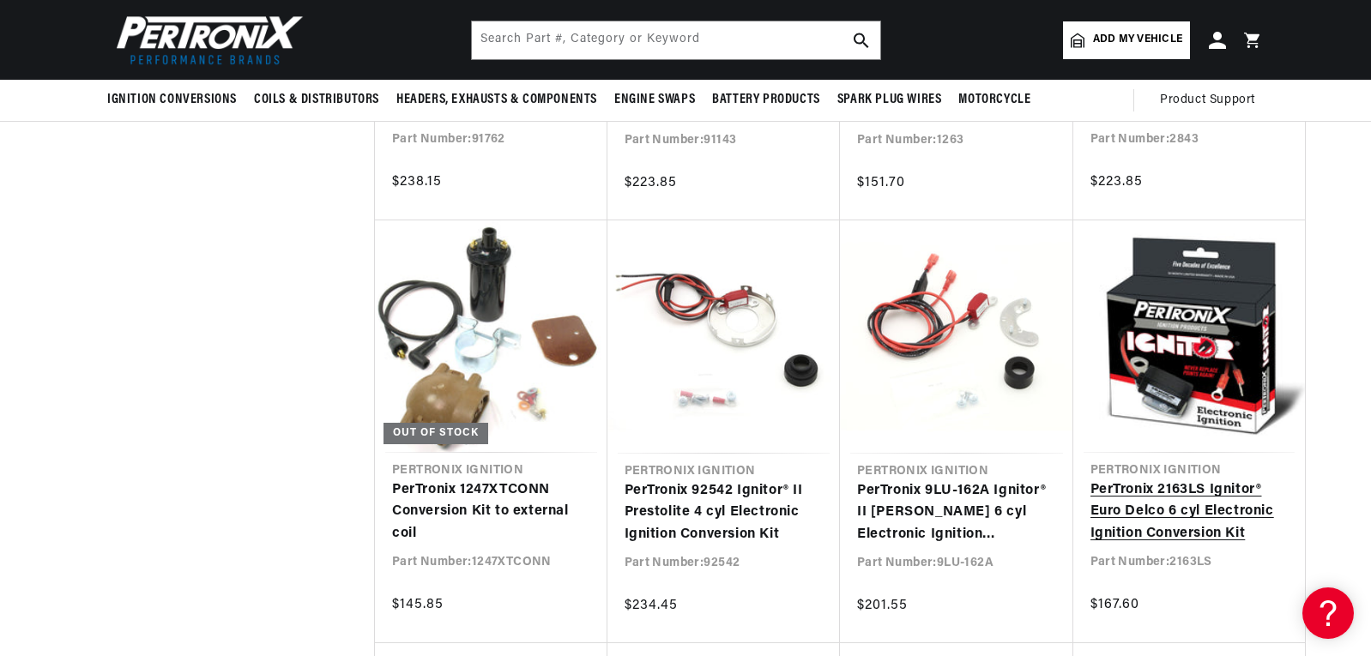
scroll to position [32540, 0]
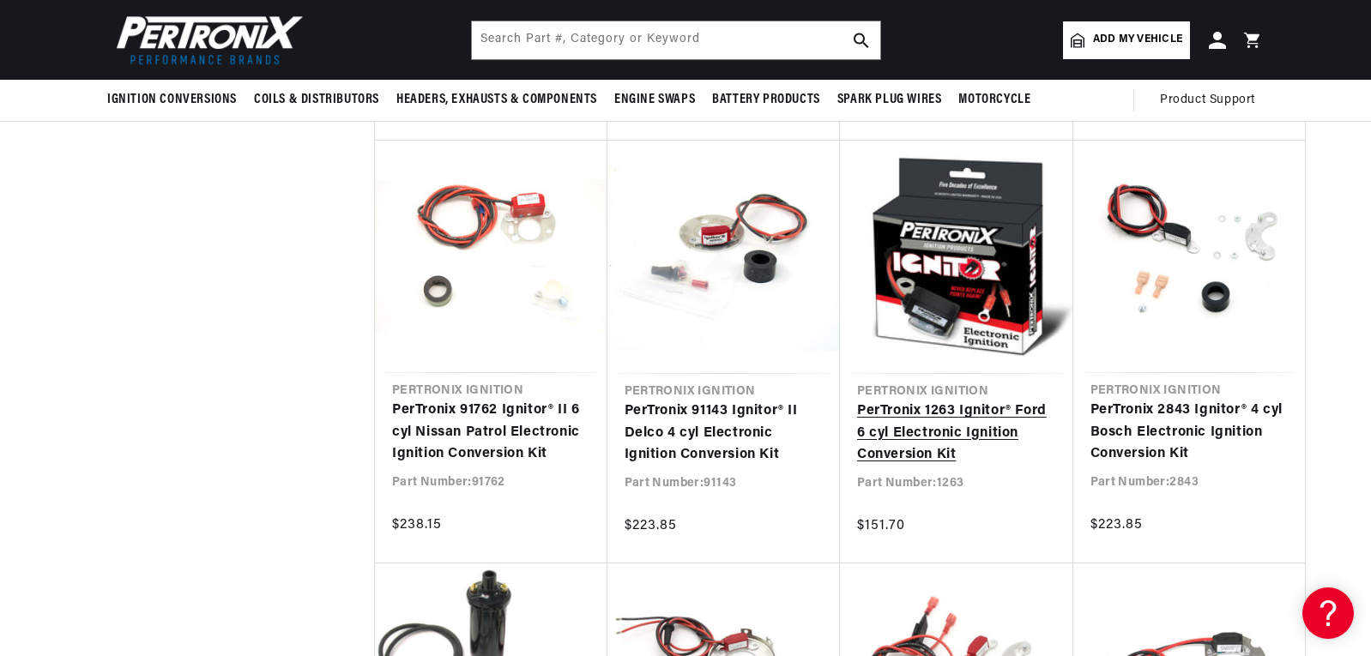
click at [938, 416] on link "PerTronix 1263 Ignitor® Ford 6 cyl Electronic Ignition Conversion Kit" at bounding box center [956, 434] width 199 height 66
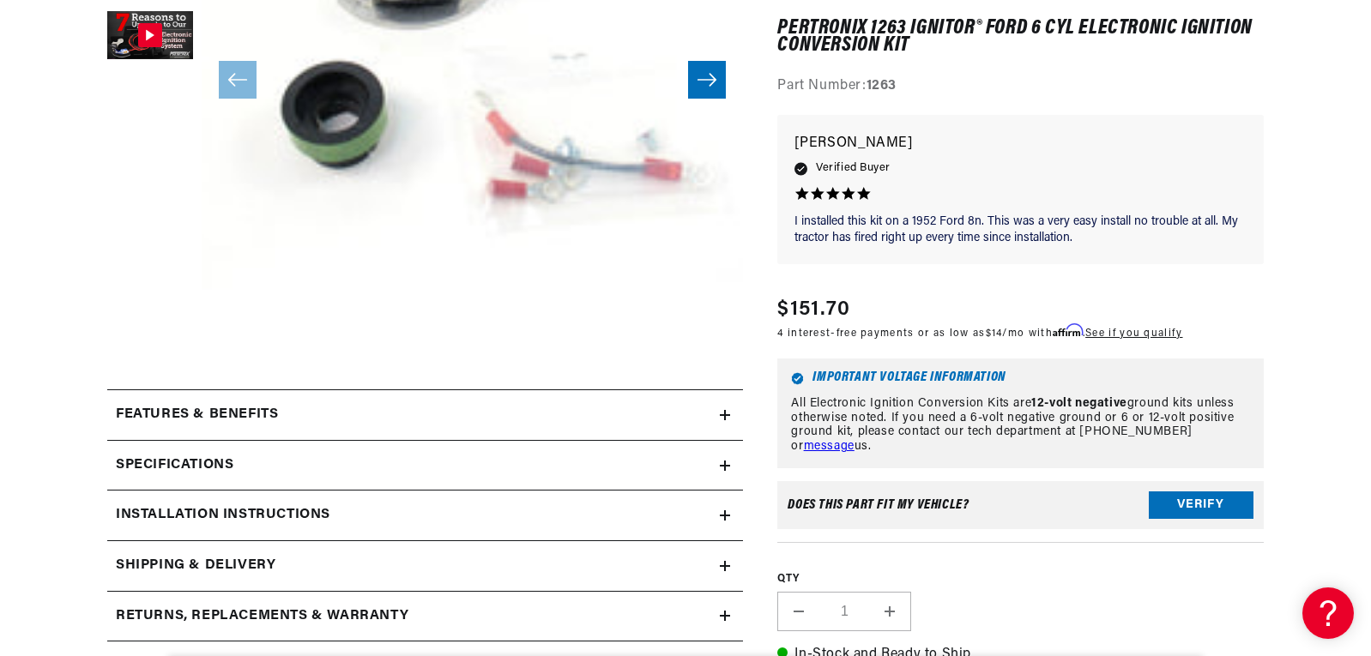
scroll to position [515, 0]
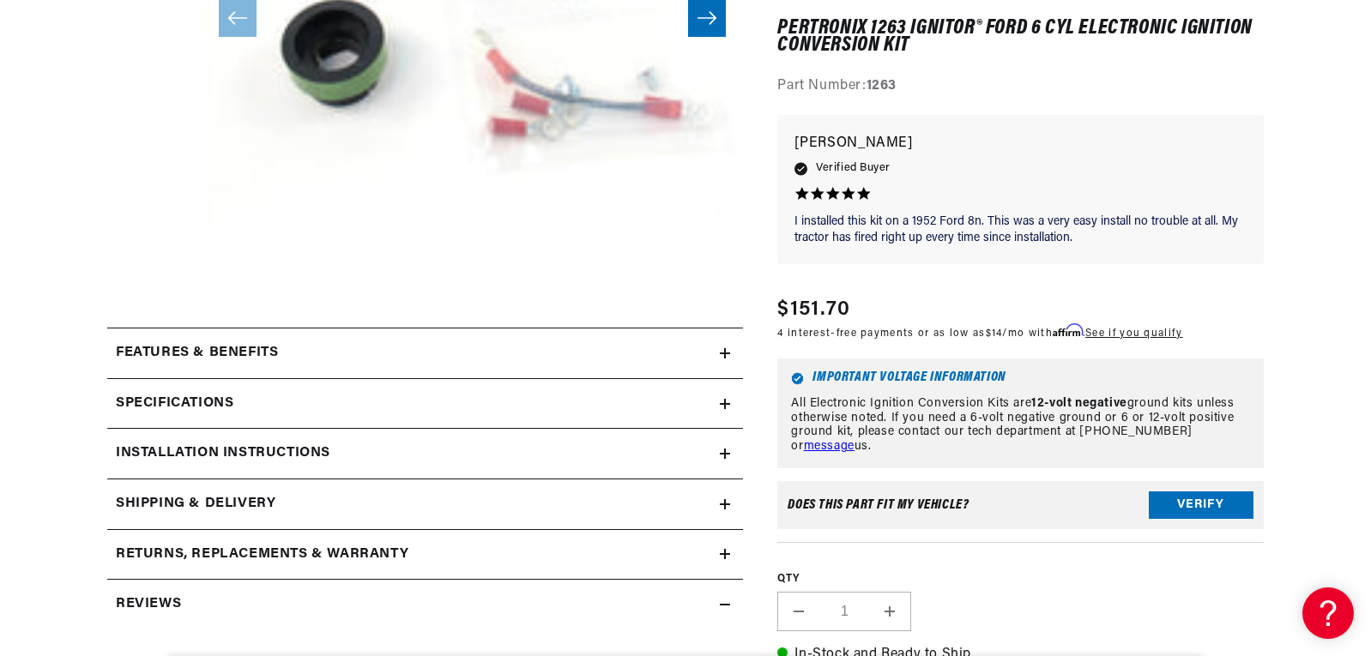
click at [298, 412] on div "Specifications" at bounding box center [413, 404] width 613 height 22
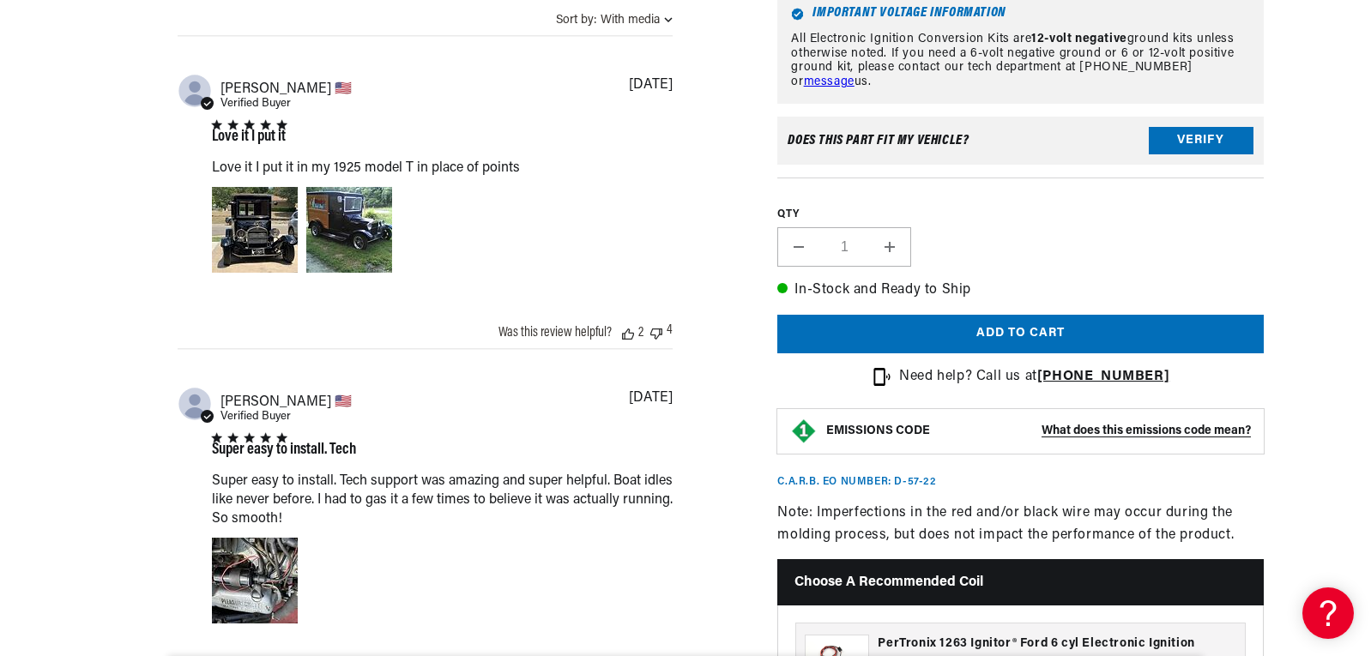
scroll to position [0, 520]
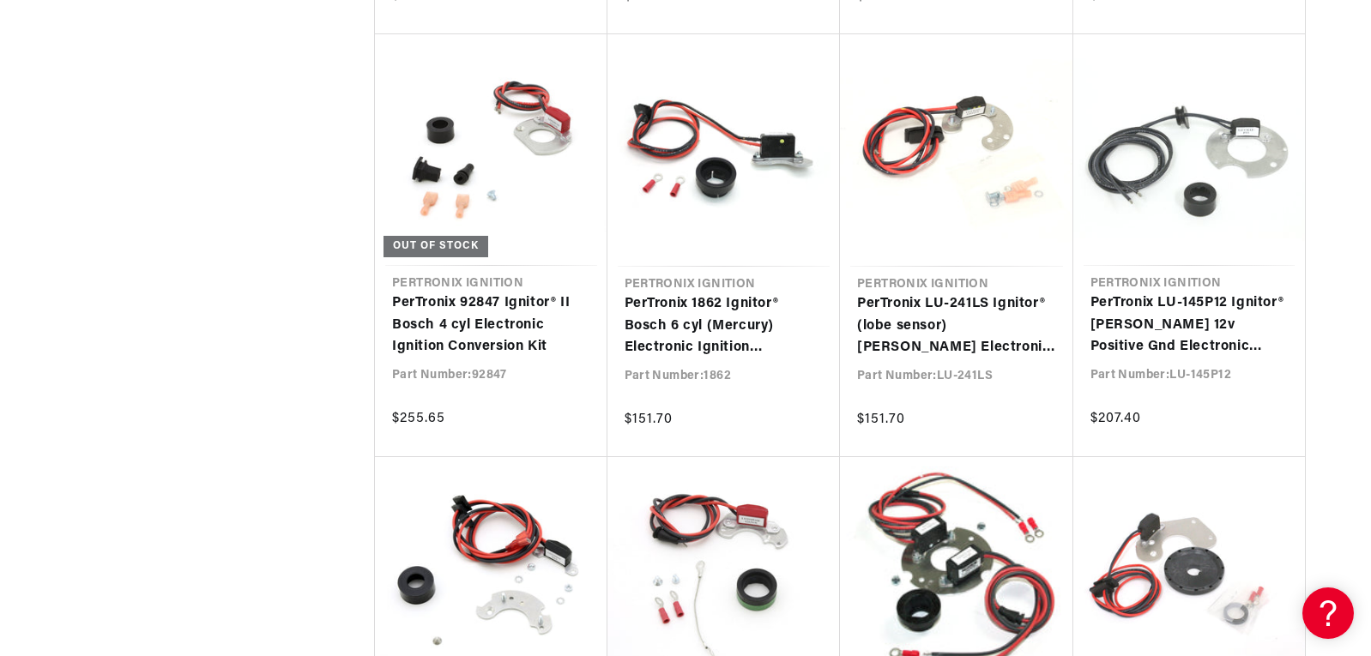
scroll to position [35353, 0]
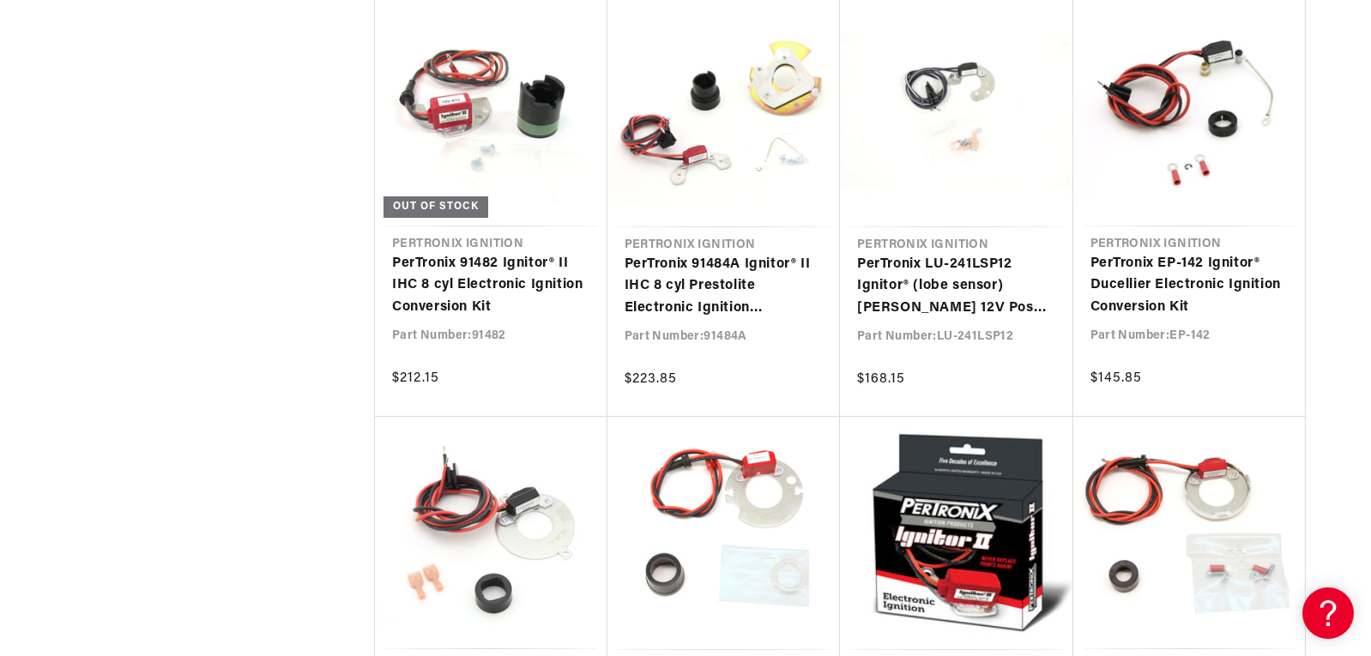
scroll to position [0, 520]
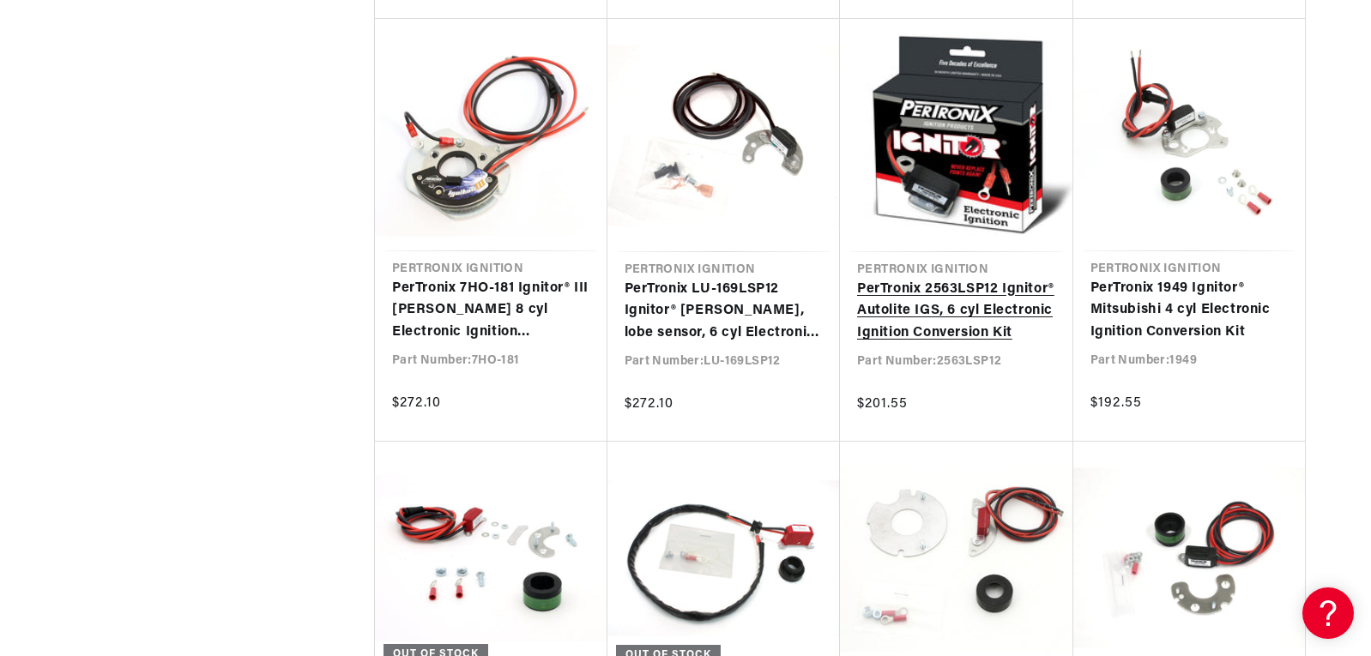
click at [1006, 311] on link "PerTronix 2563LSP12 Ignitor® Autolite IGS, 6 cyl Electronic Ignition Conversion…" at bounding box center [956, 312] width 199 height 66
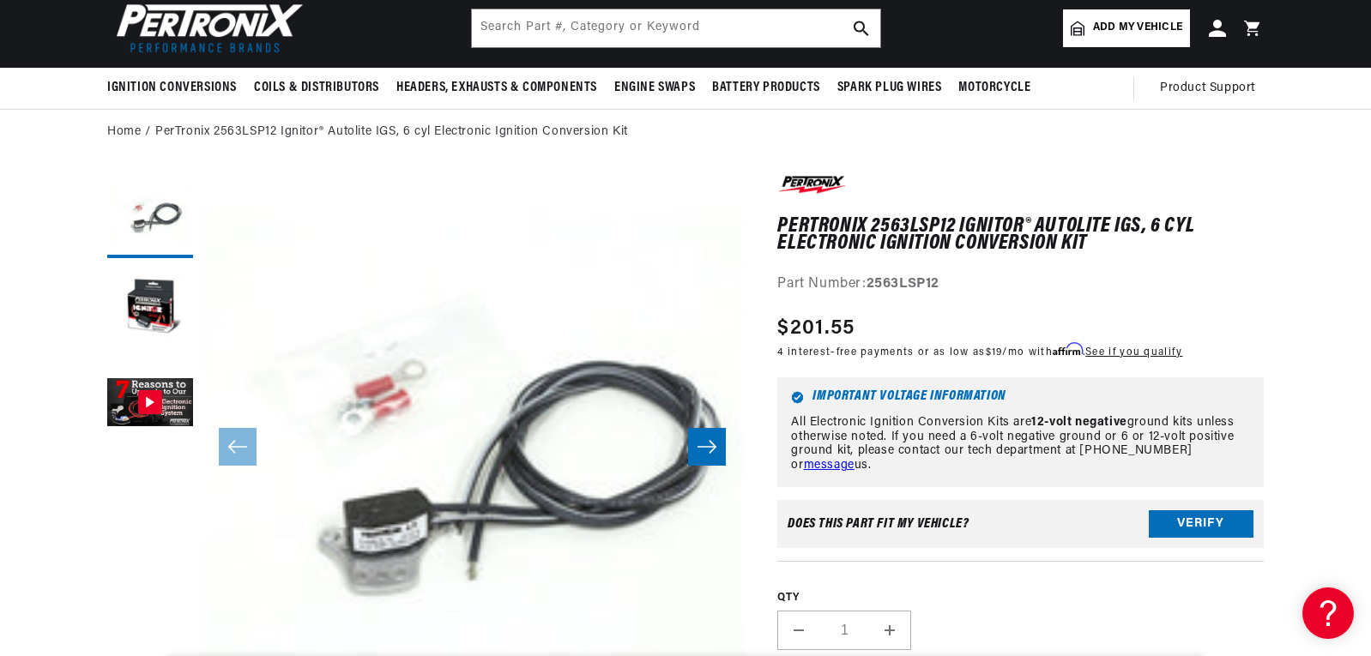
scroll to position [0, 520]
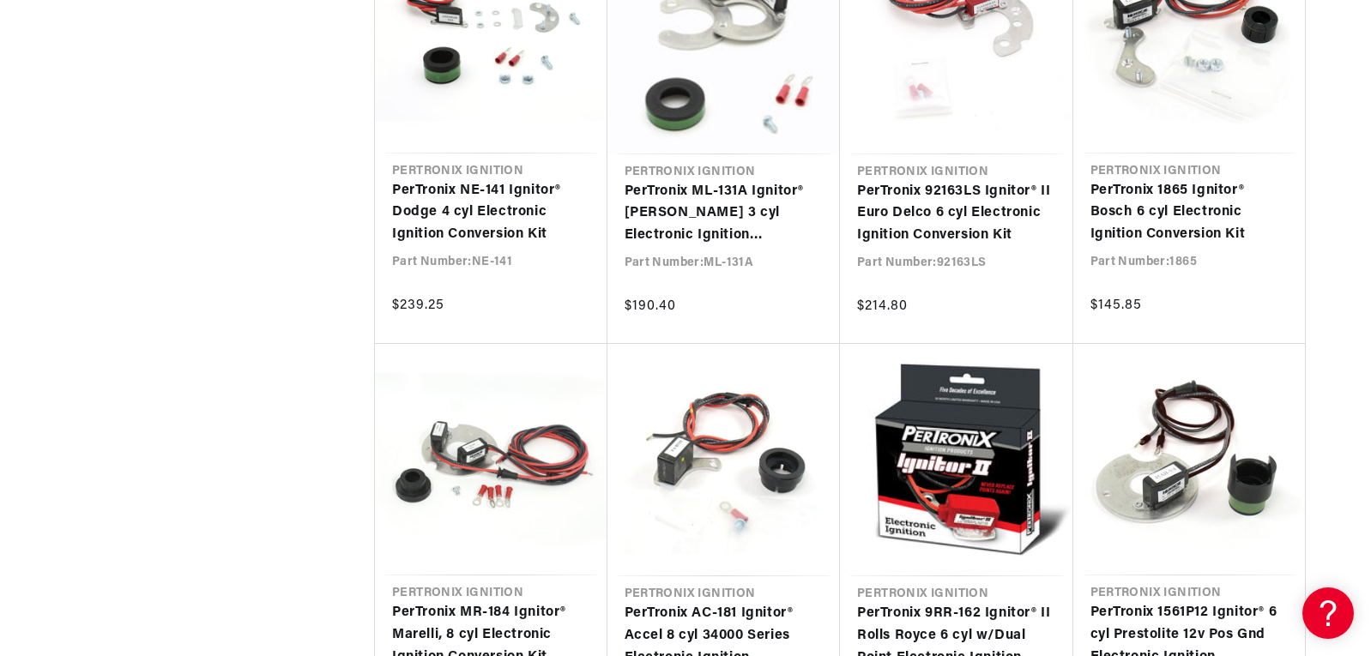
scroll to position [0, 407]
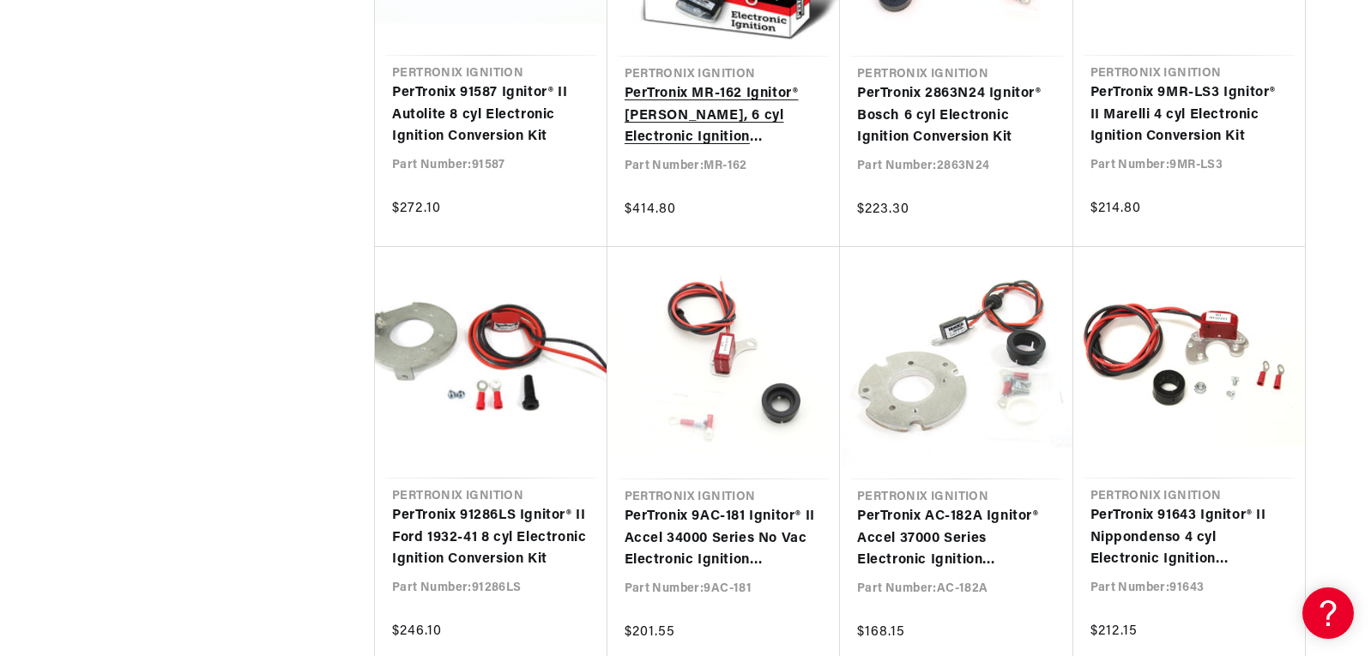
scroll to position [43162, 0]
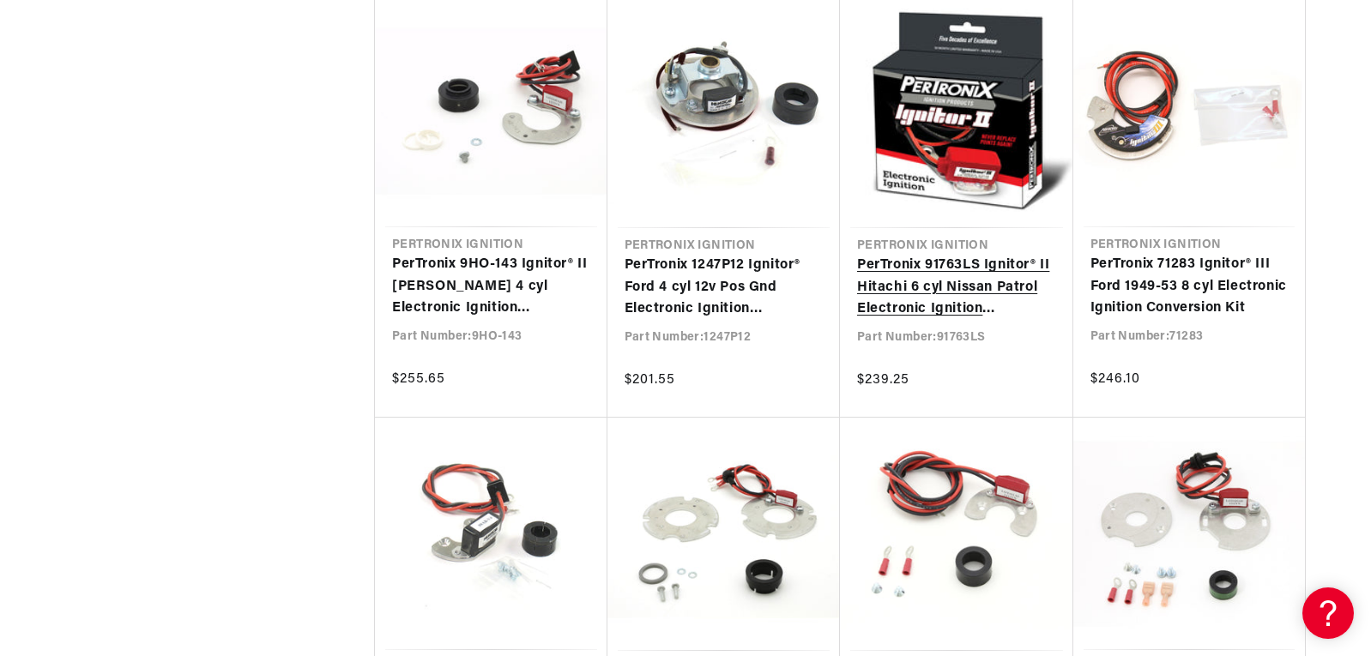
scroll to position [44277, 0]
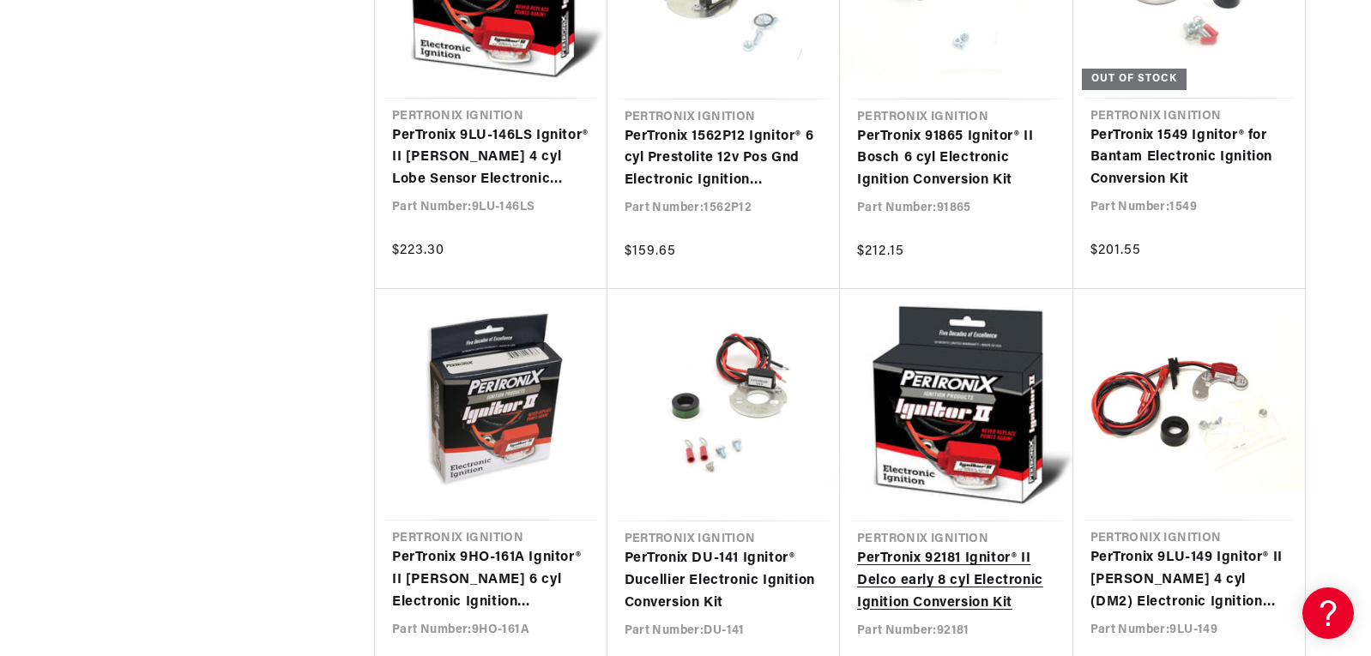
scroll to position [0, 520]
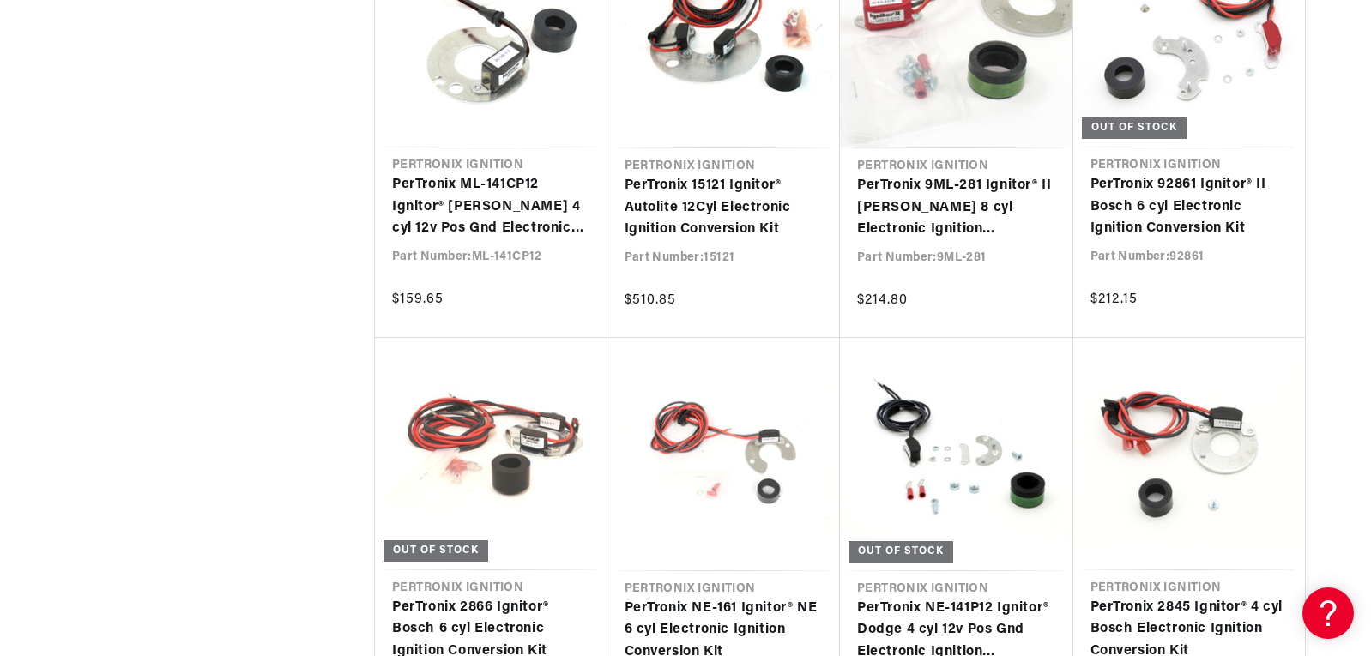
scroll to position [0, 520]
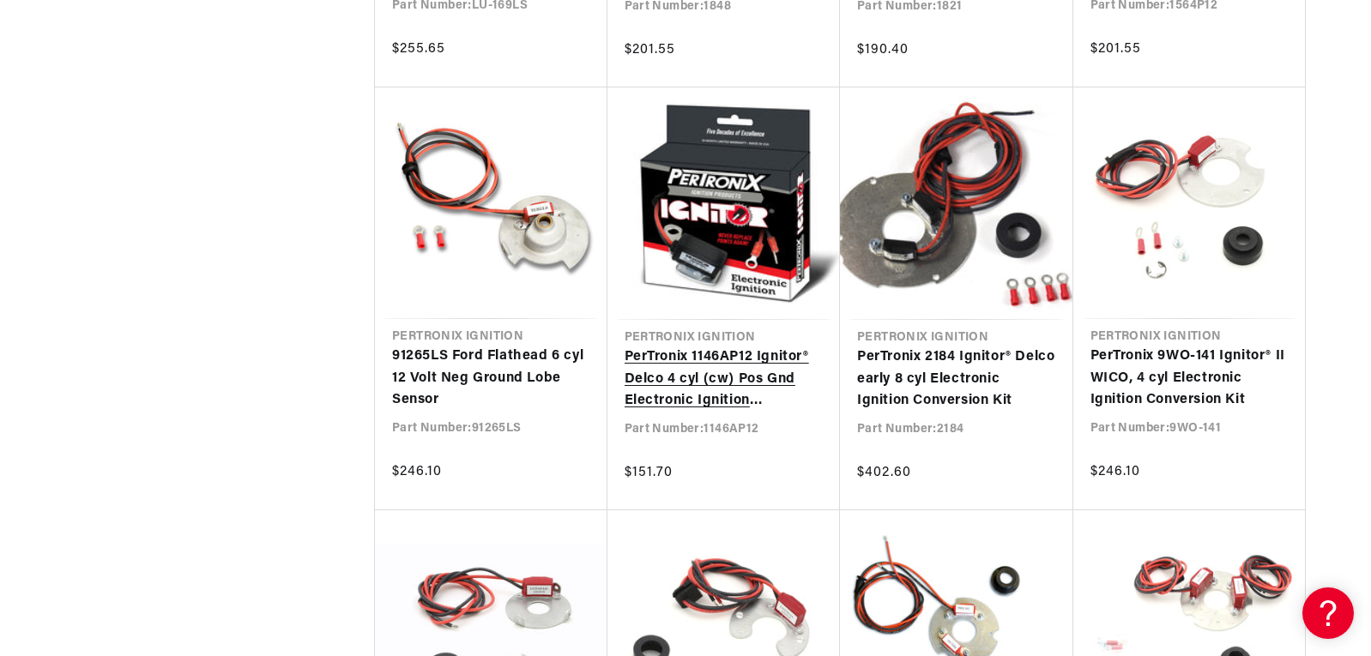
scroll to position [50713, 0]
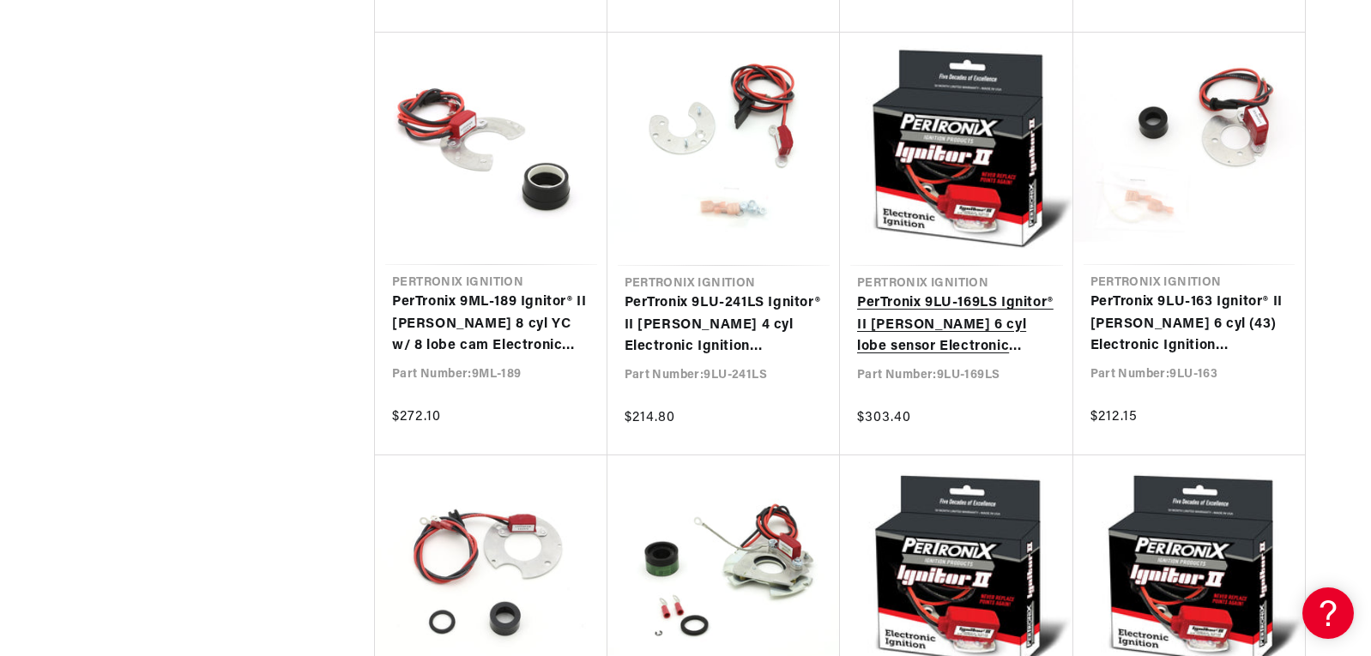
scroll to position [52086, 0]
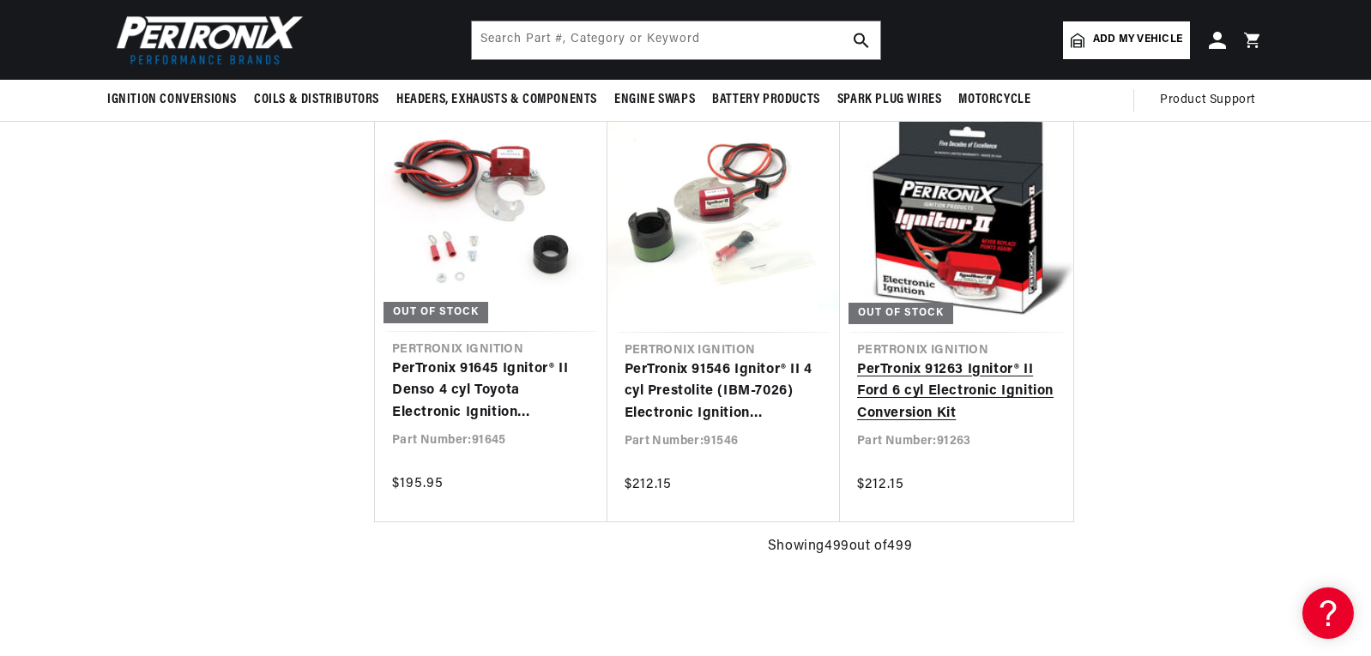
click at [948, 396] on link "PerTronix 91263 Ignitor® II Ford 6 cyl Electronic Ignition Conversion Kit" at bounding box center [956, 393] width 199 height 66
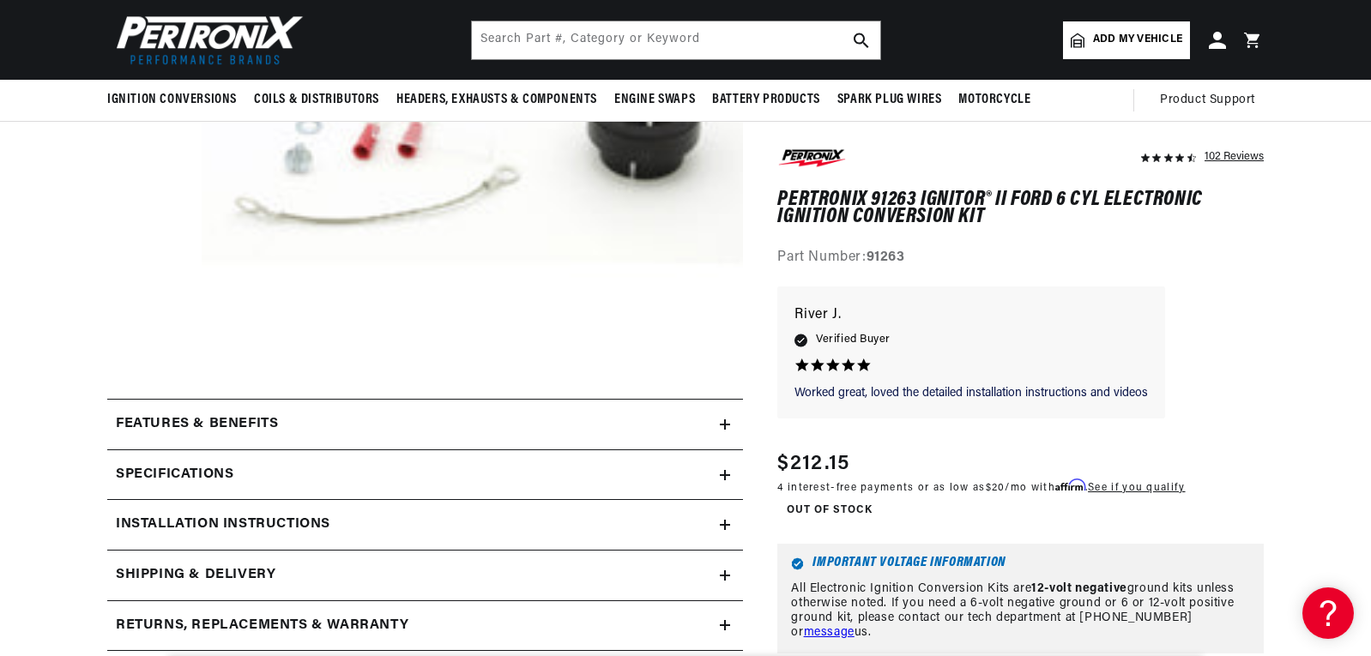
scroll to position [343, 0]
